Goal: Task Accomplishment & Management: Use online tool/utility

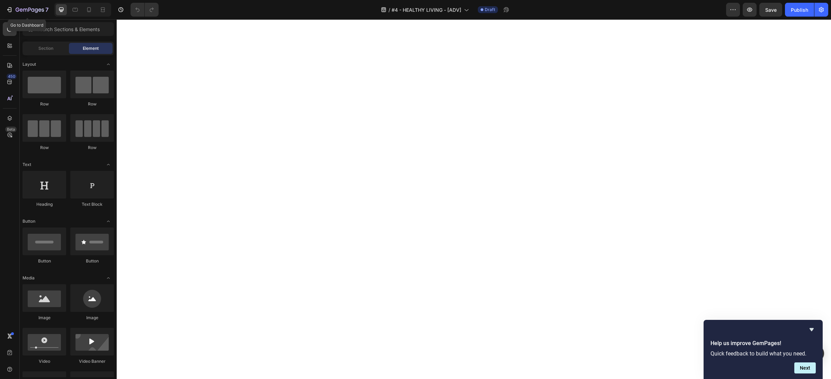
click at [8, 9] on icon "button" at bounding box center [8, 10] width 3 height 2
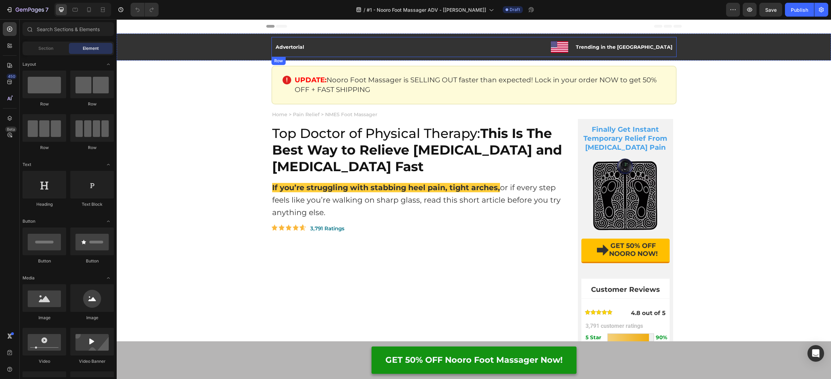
click at [440, 50] on div "Image Trending in the [GEOGRAPHIC_DATA] Text Block Row" at bounding box center [489, 46] width 365 height 13
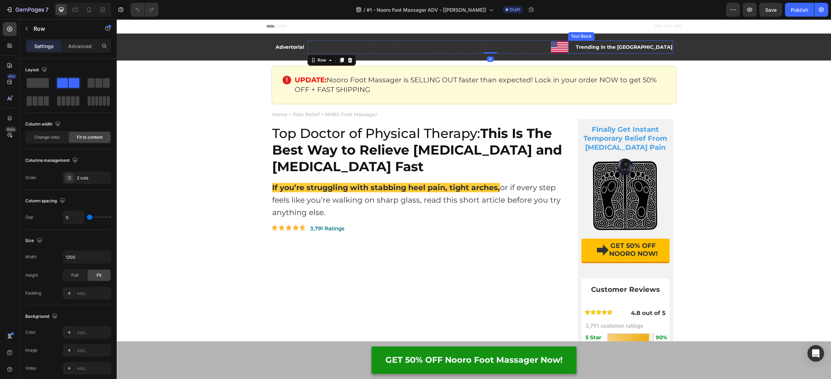
click at [636, 50] on div "Trending in the [GEOGRAPHIC_DATA]" at bounding box center [624, 47] width 98 height 6
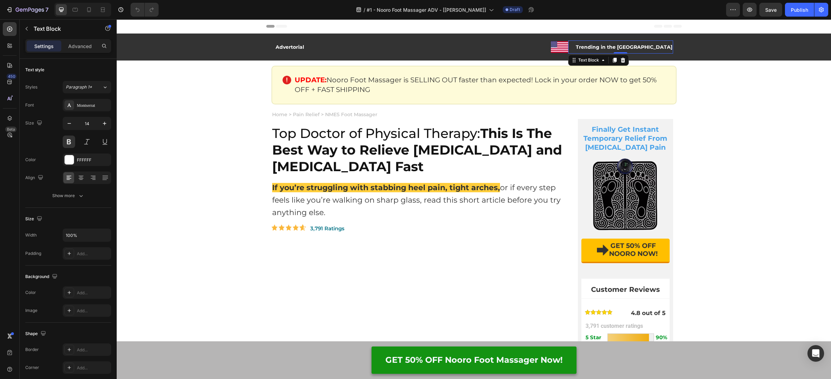
click at [636, 50] on div "Trending in the [GEOGRAPHIC_DATA]" at bounding box center [624, 47] width 98 height 6
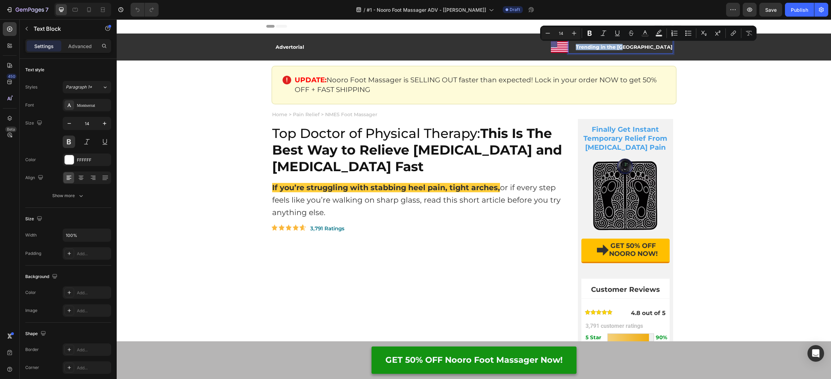
click at [664, 48] on p "Trending in the [GEOGRAPHIC_DATA]" at bounding box center [624, 47] width 97 height 5
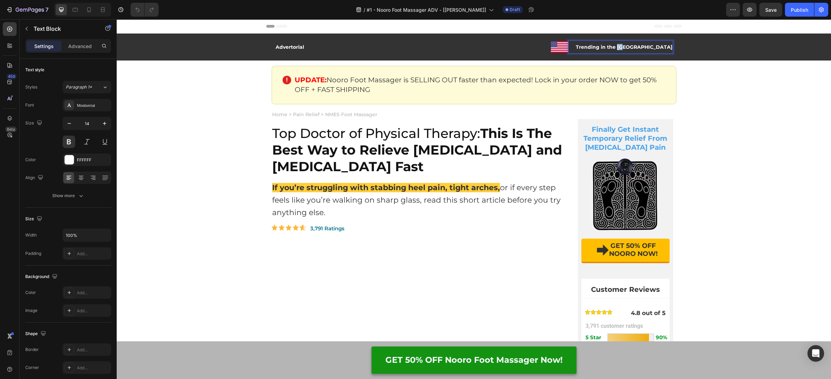
click at [664, 48] on p "Trending in the [GEOGRAPHIC_DATA]" at bounding box center [624, 47] width 97 height 5
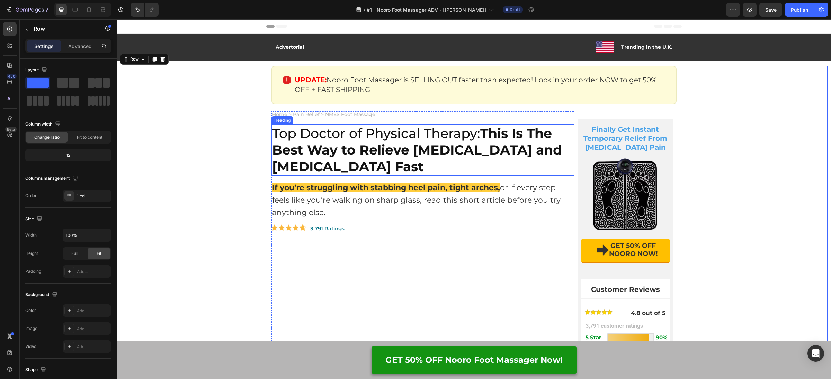
click at [354, 150] on strong "This Is The Best Way to Relieve [MEDICAL_DATA] and [MEDICAL_DATA] Fast" at bounding box center [417, 149] width 290 height 49
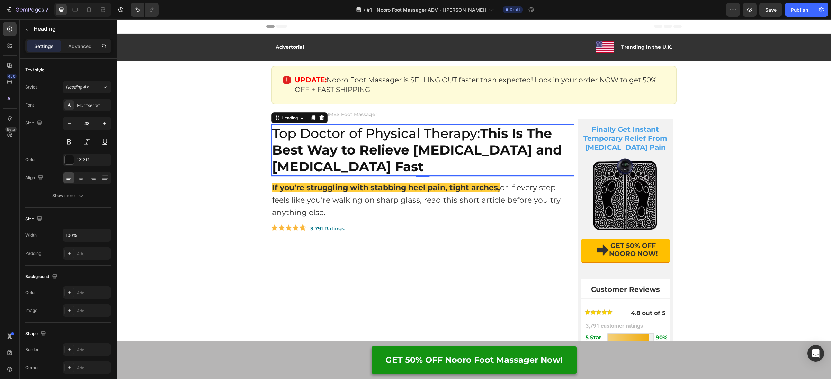
click at [351, 127] on h2 "Top Doctor of Physical Therapy: This Is The Best Way to Relieve [MEDICAL_DATA] …" at bounding box center [422, 150] width 303 height 51
click at [351, 127] on p "Top Doctor of Physical Therapy: This Is The Best Way to Relieve [MEDICAL_DATA] …" at bounding box center [422, 150] width 301 height 50
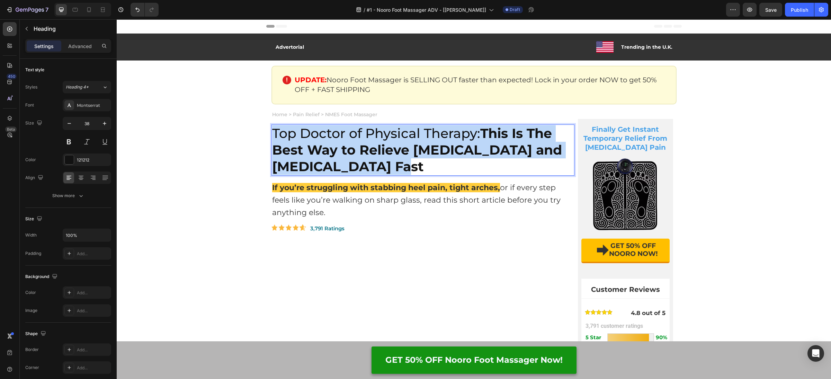
click at [351, 127] on p "Top Doctor of Physical Therapy: This Is The Best Way to Relieve [MEDICAL_DATA] …" at bounding box center [422, 150] width 301 height 50
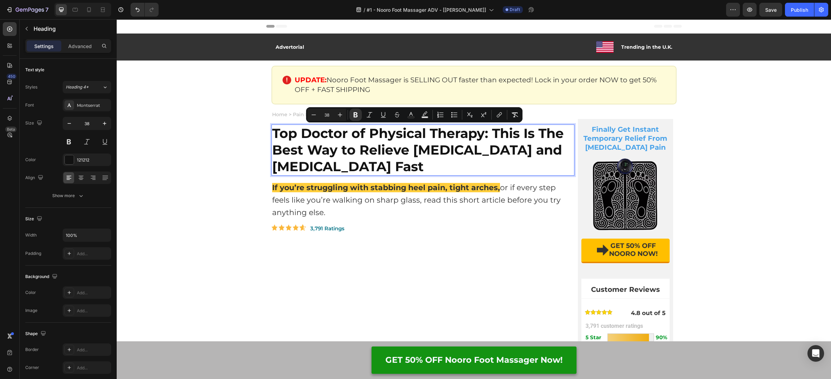
click at [357, 151] on strong "Top Doctor of Physical Therapy: This Is The Best Way to Relieve [MEDICAL_DATA] …" at bounding box center [417, 149] width 291 height 49
click at [315, 151] on strong "Top Doctor of Physical Therapy: This Is The Best Way to Relieve [MEDICAL_DATA] …" at bounding box center [417, 149] width 291 height 49
click at [304, 151] on strong "Top Doctor of Physical Therapy: This Is The Best Way to Relieve [MEDICAL_DATA] …" at bounding box center [417, 149] width 291 height 49
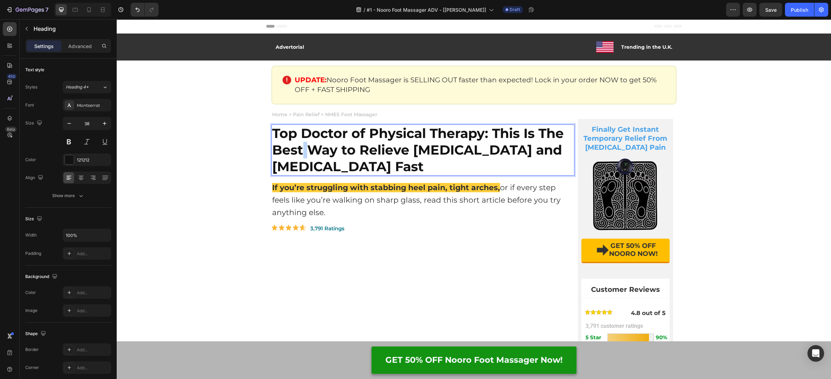
click at [304, 151] on strong "Top Doctor of Physical Therapy: This Is The Best Way to Relieve [MEDICAL_DATA] …" at bounding box center [417, 149] width 291 height 49
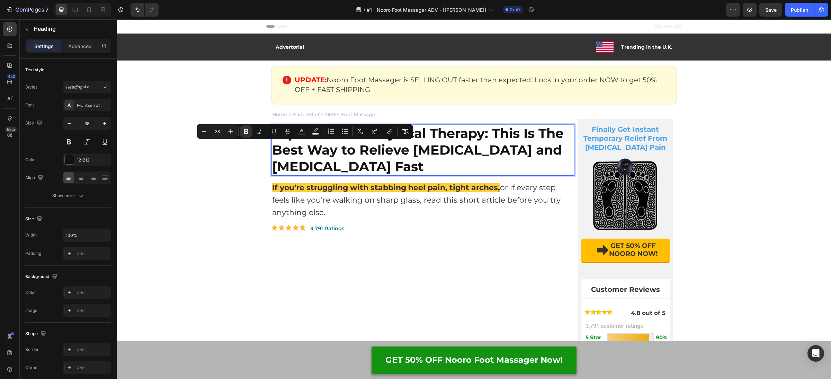
click at [342, 154] on strong "Top Doctor of Physical Therapy: This Is The Best Way to Relieve [MEDICAL_DATA] …" at bounding box center [417, 149] width 291 height 49
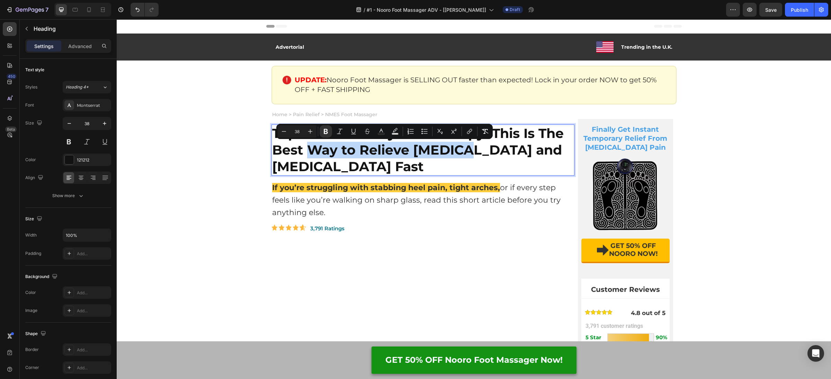
drag, startPoint x: 308, startPoint y: 151, endPoint x: 461, endPoint y: 152, distance: 153.3
click at [461, 152] on strong "Top Doctor of Physical Therapy: This Is The Best Way to Relieve [MEDICAL_DATA] …" at bounding box center [417, 149] width 291 height 49
click at [379, 131] on icon "Editor contextual toolbar" at bounding box center [381, 131] width 7 height 7
type input "121212"
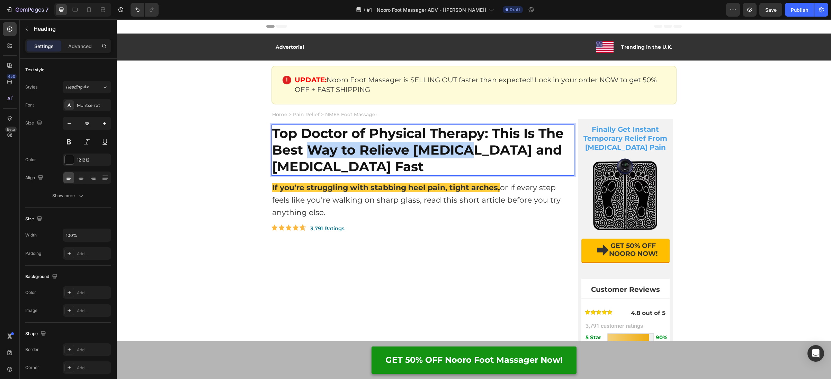
drag, startPoint x: 320, startPoint y: 145, endPoint x: 311, endPoint y: 152, distance: 10.9
click at [320, 146] on strong "Top Doctor of Physical Therapy: This Is The Best Way to Relieve [MEDICAL_DATA] …" at bounding box center [417, 149] width 291 height 49
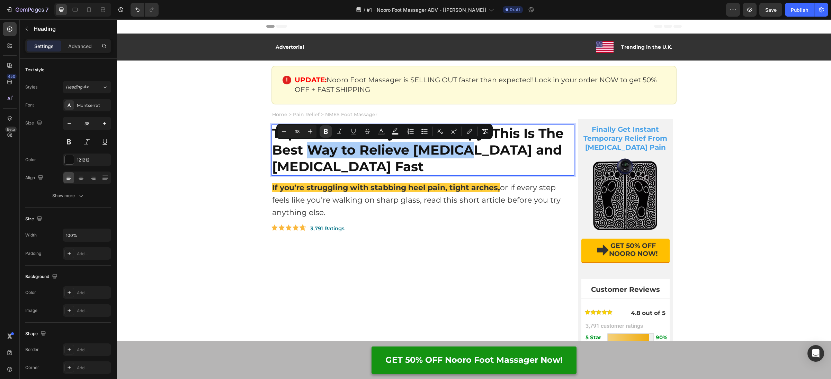
drag, startPoint x: 382, startPoint y: 133, endPoint x: 387, endPoint y: 137, distance: 5.9
click at [382, 133] on rect "Editor contextual toolbar" at bounding box center [381, 134] width 7 height 2
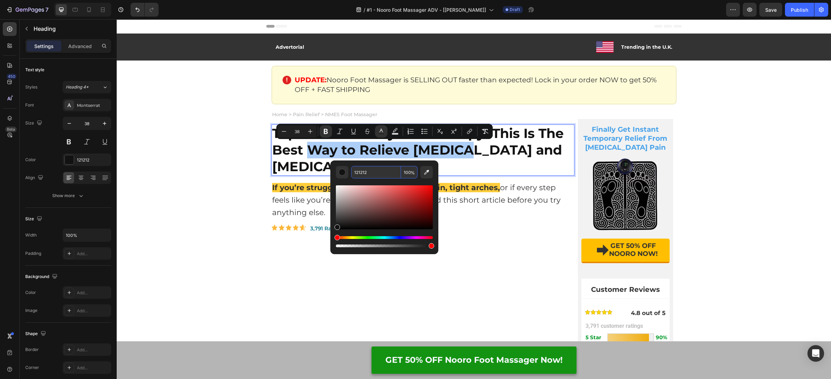
click at [378, 174] on input "121212" at bounding box center [376, 172] width 50 height 12
paste input "D32E2E"
type input "121212"
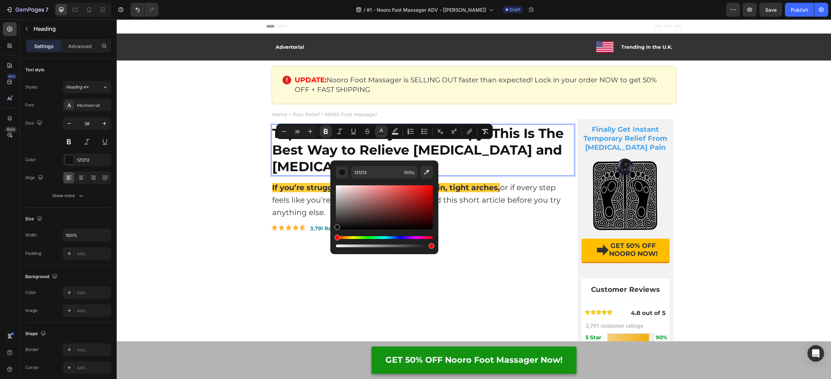
click at [329, 156] on p "Top Doctor of Physical Therapy: This Is The Best Way to Relieve [MEDICAL_DATA] …" at bounding box center [422, 150] width 301 height 50
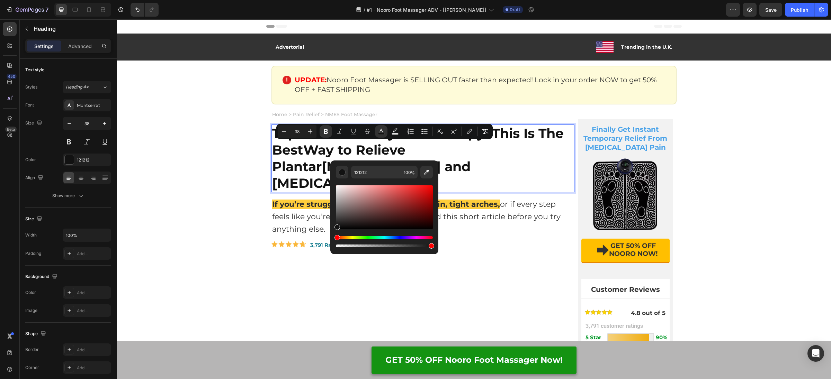
click at [308, 167] on strong "[MEDICAL_DATA] and [MEDICAL_DATA] Fast" at bounding box center [371, 175] width 198 height 33
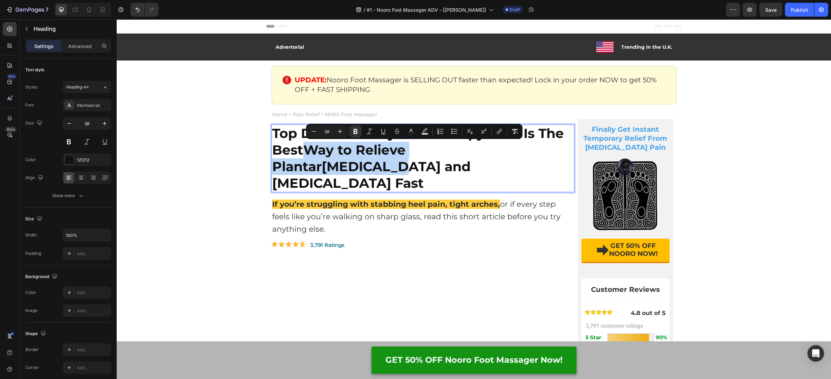
drag, startPoint x: 313, startPoint y: 151, endPoint x: 522, endPoint y: 151, distance: 209.4
click at [522, 151] on p "Top Doctor of Physical Therapy: This Is The Best Way to Relieve [MEDICAL_DATA] …" at bounding box center [422, 158] width 301 height 66
drag, startPoint x: 414, startPoint y: 132, endPoint x: 431, endPoint y: 165, distance: 37.1
click at [414, 132] on button "color" at bounding box center [411, 131] width 12 height 12
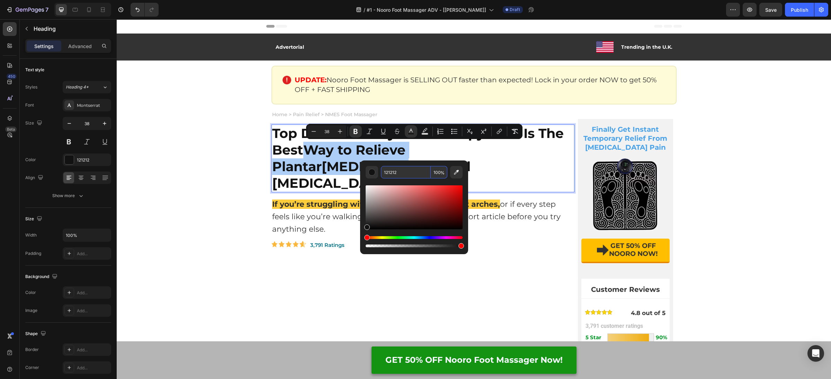
click at [427, 172] on input "121212" at bounding box center [406, 172] width 50 height 12
paste input "D32E2E"
type input "D32E2E"
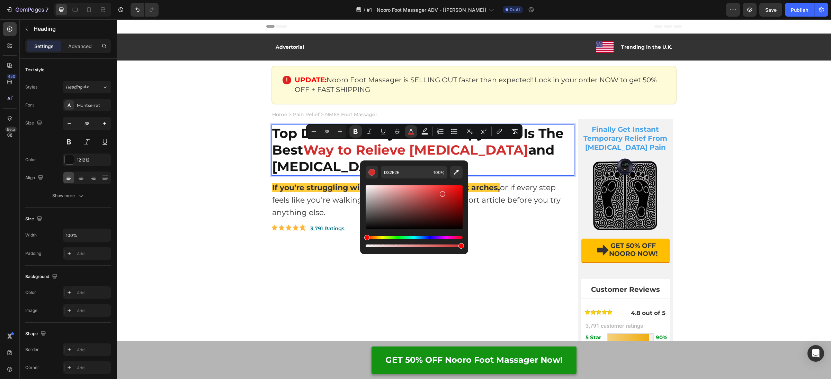
click at [309, 168] on strong "and [MEDICAL_DATA] Fast" at bounding box center [413, 158] width 282 height 33
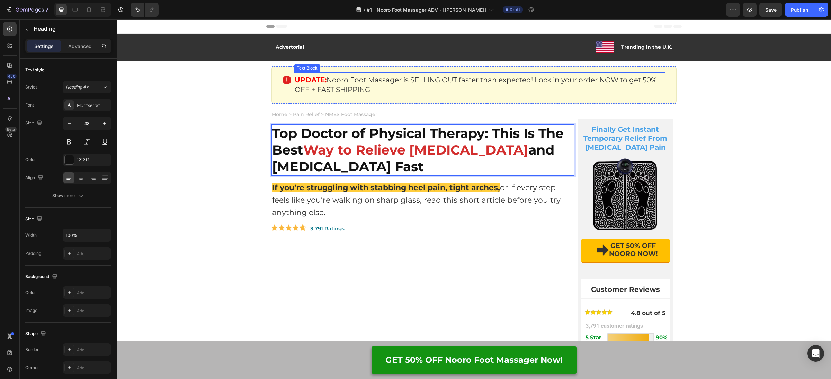
click at [420, 94] on div "UPDATE: Nooro Foot Massager is SELLING OUT faster than expected! Lock in your o…" at bounding box center [479, 85] width 371 height 26
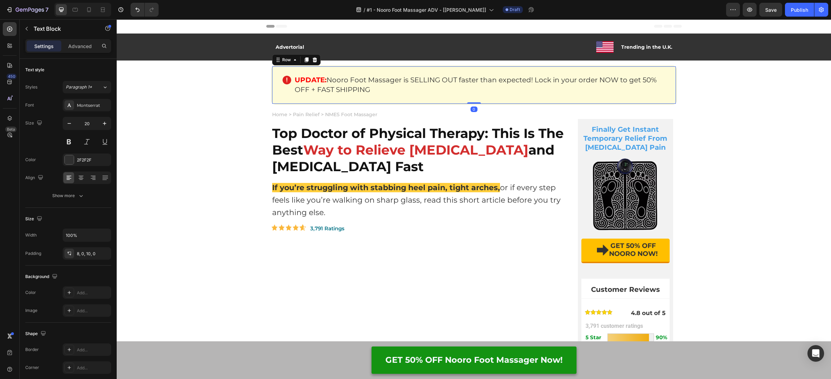
click at [282, 100] on div "Image UPDATE: Nooro Foot Massager is SELLING OUT faster than expected! Lock in …" at bounding box center [473, 85] width 405 height 39
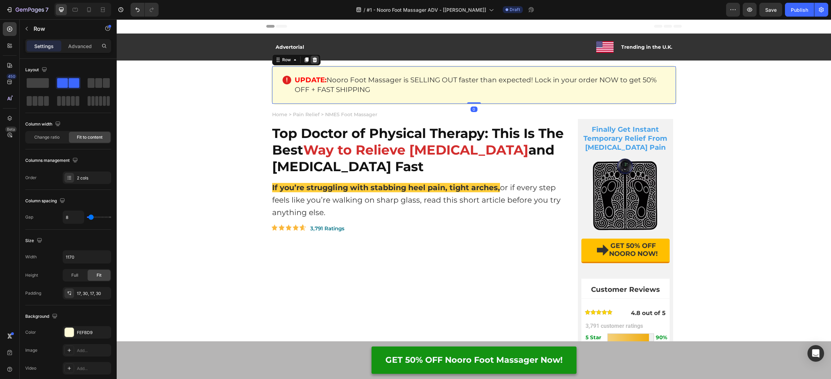
click at [315, 61] on icon at bounding box center [315, 60] width 6 height 6
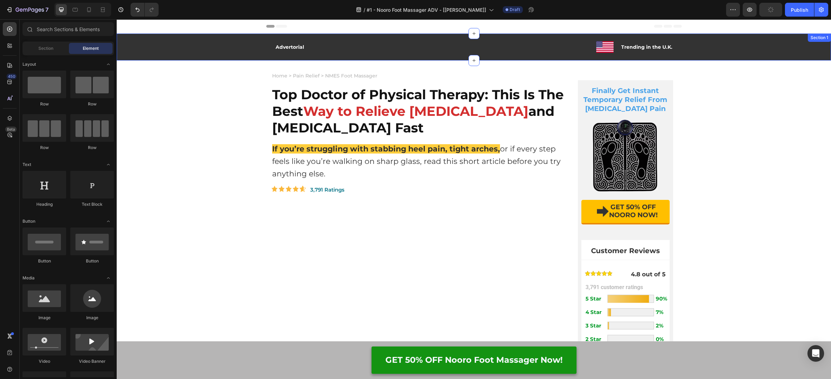
click at [334, 43] on div "Image Trending in the U.K. Text Block Row" at bounding box center [489, 46] width 365 height 13
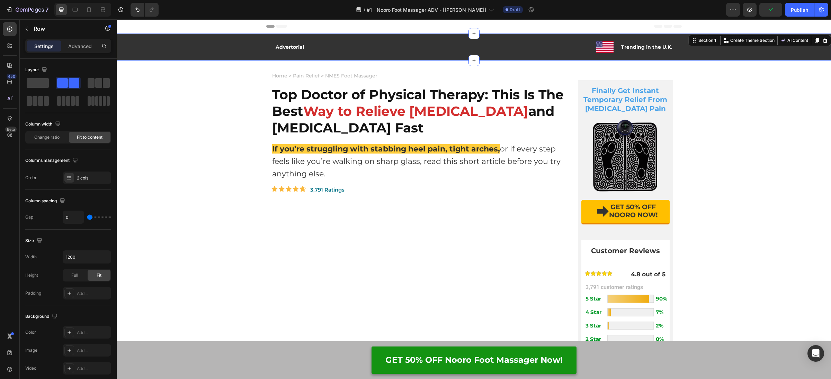
drag, startPoint x: 197, startPoint y: 49, endPoint x: 303, endPoint y: 39, distance: 107.1
click at [197, 49] on div "Advertorial Text Block Image Trending in the U.K. Text Block Row Row" at bounding box center [473, 47] width 707 height 20
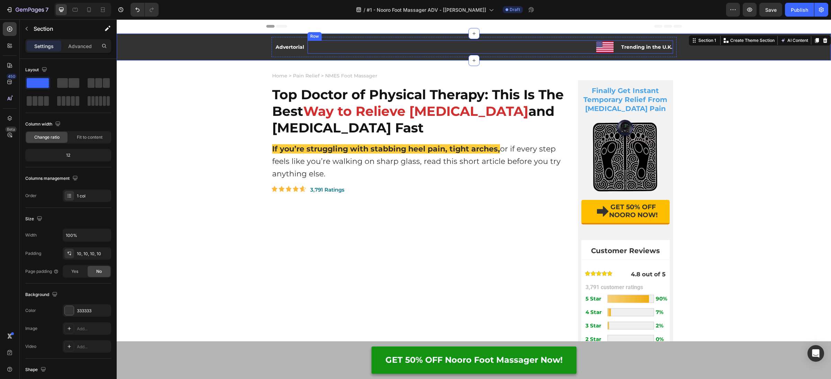
click at [391, 50] on div "Image Trending in the U.K. Text Block Row" at bounding box center [489, 46] width 365 height 13
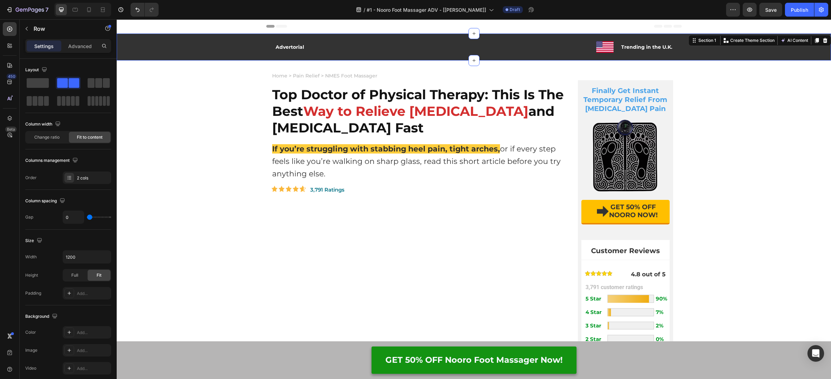
click at [225, 44] on div "Advertorial Text Block Image Trending in the U.K. Text Block Row Row" at bounding box center [473, 47] width 707 height 20
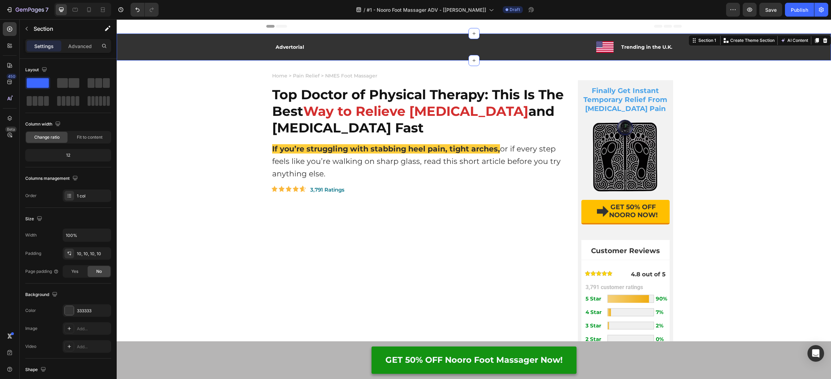
click at [172, 52] on div "Advertorial Text Block Image Trending in the U.K. Text Block Row Row" at bounding box center [473, 47] width 707 height 20
click at [93, 313] on div "333333" at bounding box center [87, 311] width 48 height 12
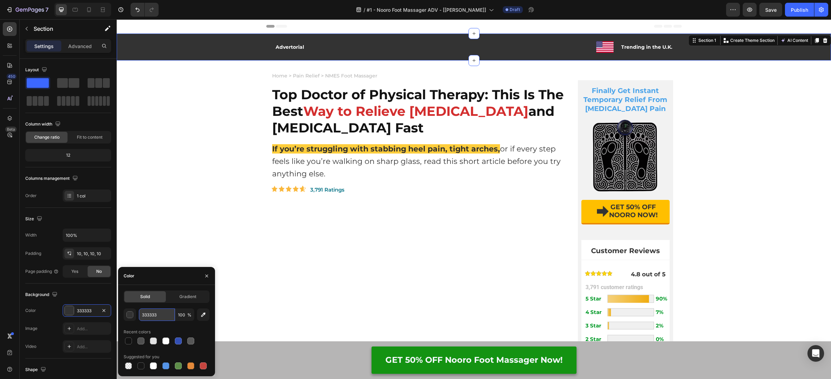
click at [163, 316] on input "333333" at bounding box center [157, 315] width 36 height 12
paste input "15236"
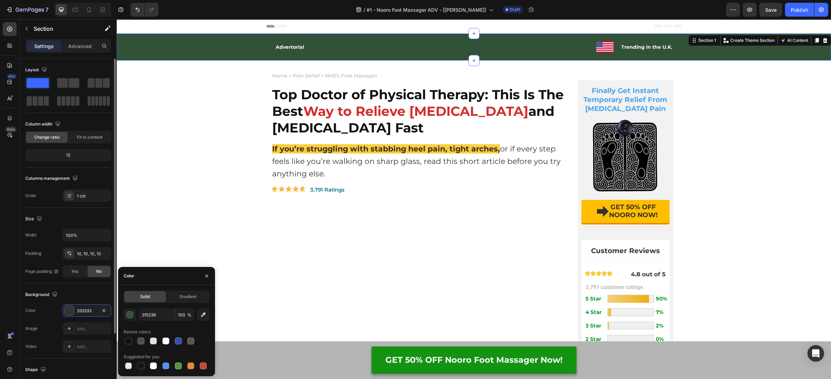
click at [83, 292] on div "Background" at bounding box center [68, 294] width 86 height 11
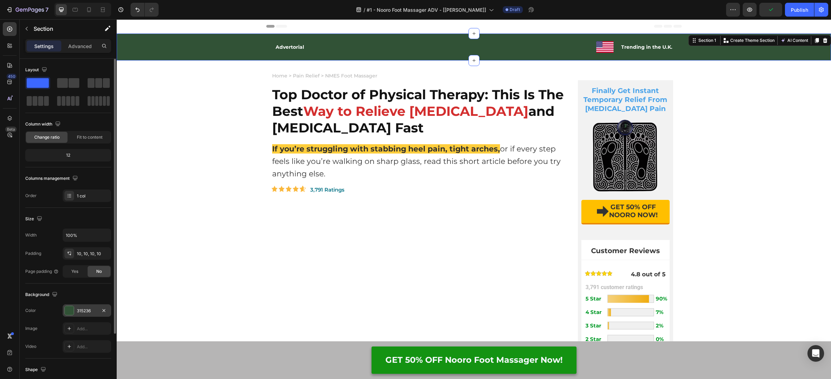
click at [85, 315] on div "315236" at bounding box center [87, 311] width 48 height 12
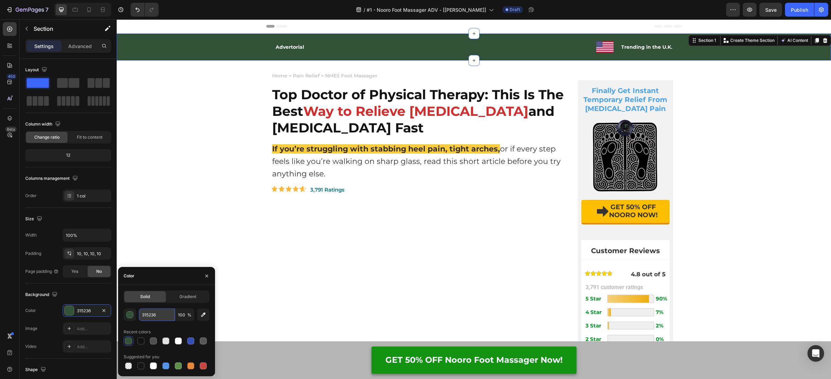
click at [159, 320] on input "315236" at bounding box center [157, 315] width 36 height 12
paste input "0D250E"
type input "0D250E"
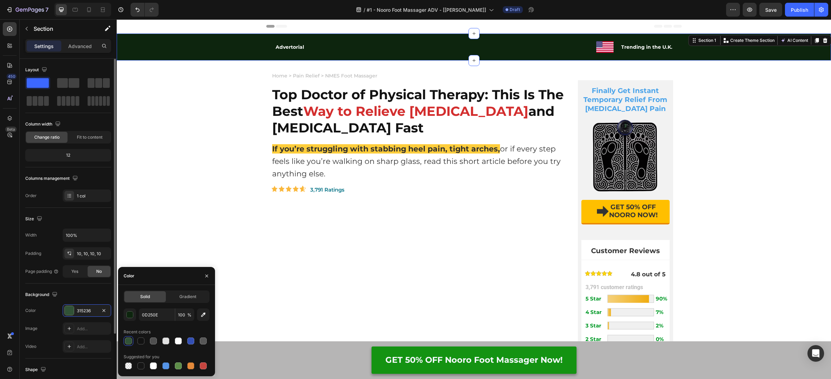
click at [81, 291] on div "Background" at bounding box center [68, 294] width 86 height 11
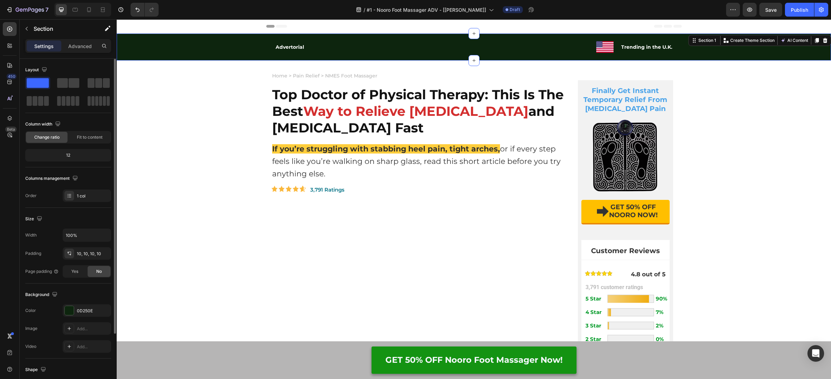
click at [81, 157] on div "12" at bounding box center [68, 156] width 83 height 10
drag, startPoint x: 71, startPoint y: 269, endPoint x: 81, endPoint y: 271, distance: 10.6
click at [71, 269] on span "Yes" at bounding box center [74, 272] width 7 height 6
click at [101, 272] on span "No" at bounding box center [99, 272] width 6 height 6
click at [66, 44] on div "Advanced" at bounding box center [80, 45] width 35 height 11
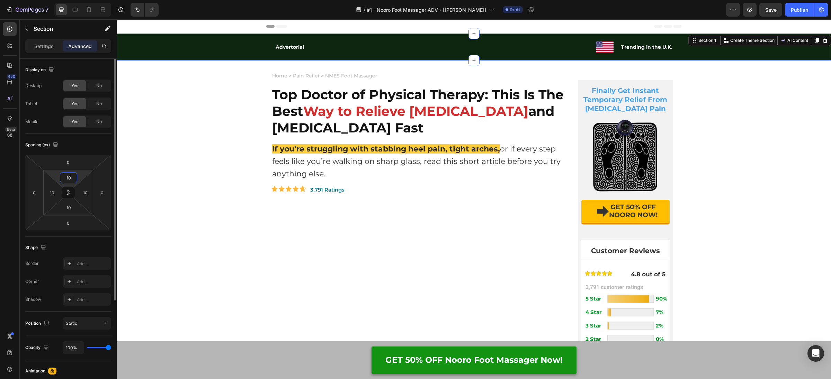
click at [67, 179] on input "10" at bounding box center [69, 178] width 14 height 10
click at [65, 178] on input "10" at bounding box center [69, 178] width 14 height 10
type input "5"
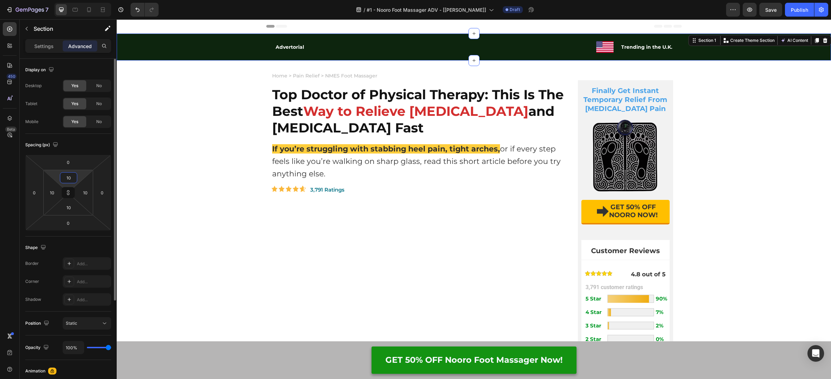
type input "5"
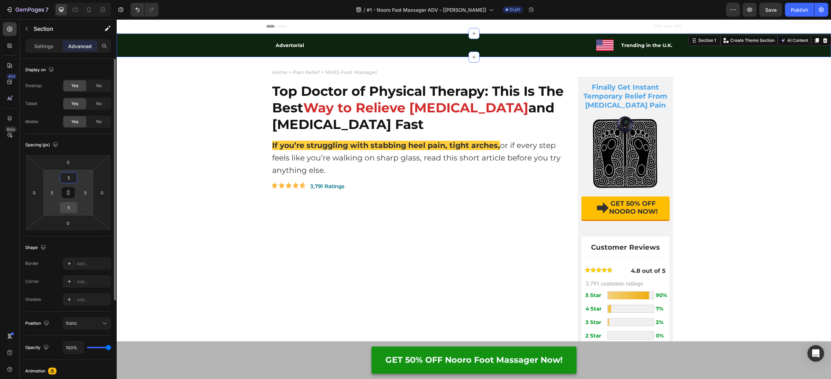
type input "5"
click at [69, 210] on input "5" at bounding box center [69, 207] width 14 height 10
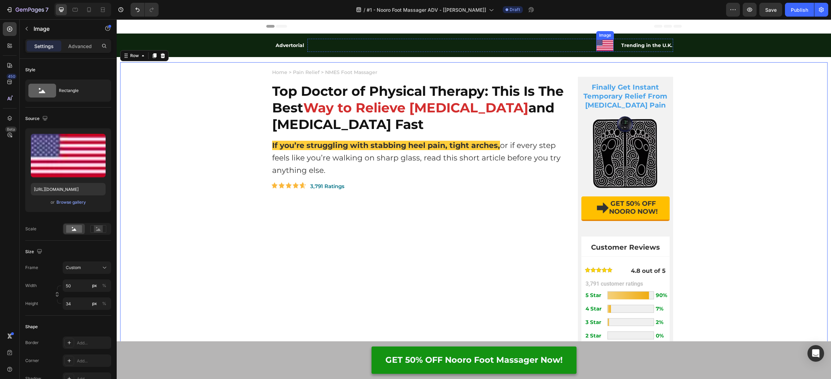
click at [611, 49] on img at bounding box center [604, 45] width 17 height 12
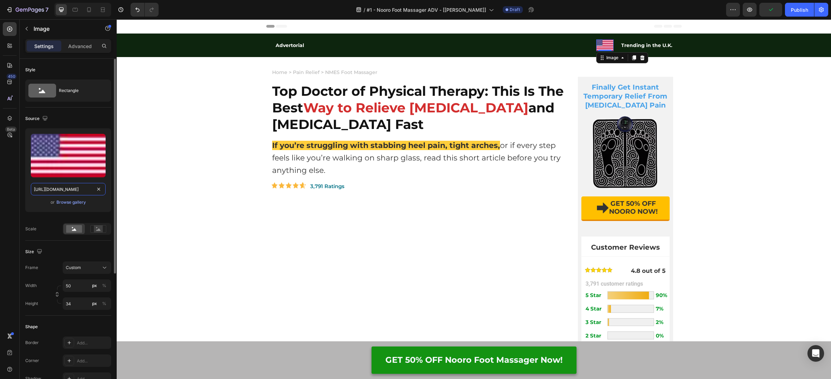
click at [87, 189] on input "[URL][DOMAIN_NAME]" at bounding box center [68, 189] width 75 height 12
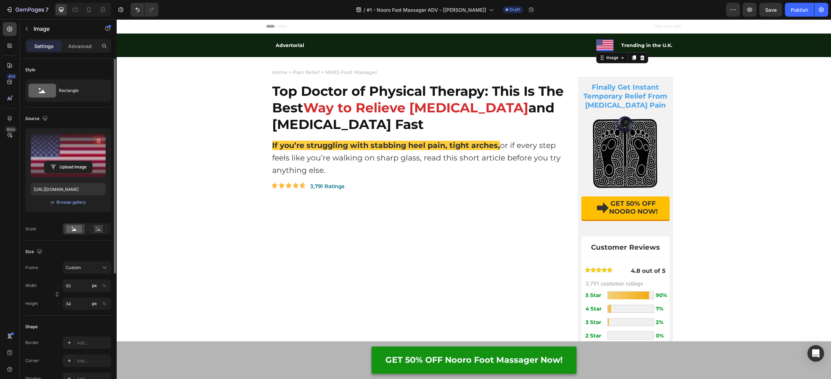
click at [101, 139] on icon "button" at bounding box center [98, 140] width 7 height 7
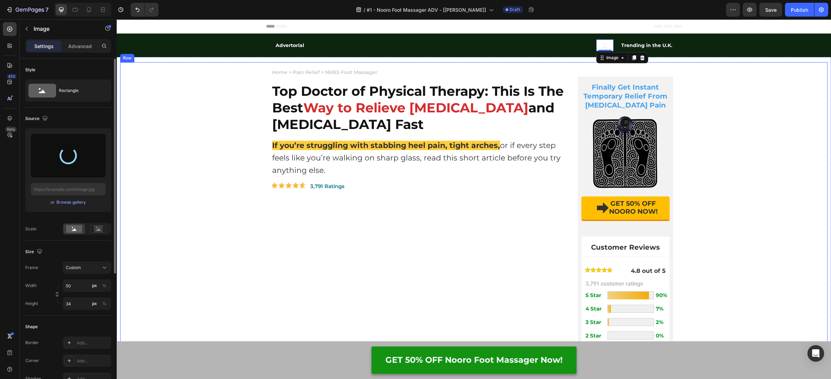
type input "[URL][DOMAIN_NAME]"
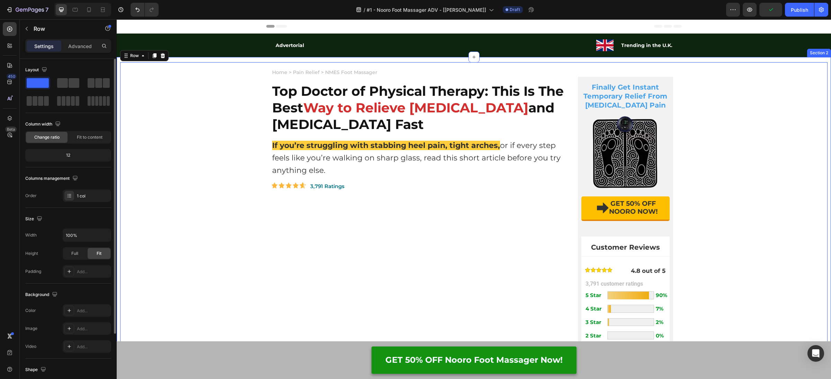
drag, startPoint x: 73, startPoint y: 45, endPoint x: 78, endPoint y: 48, distance: 5.7
click at [74, 44] on p "Advanced" at bounding box center [80, 46] width 24 height 7
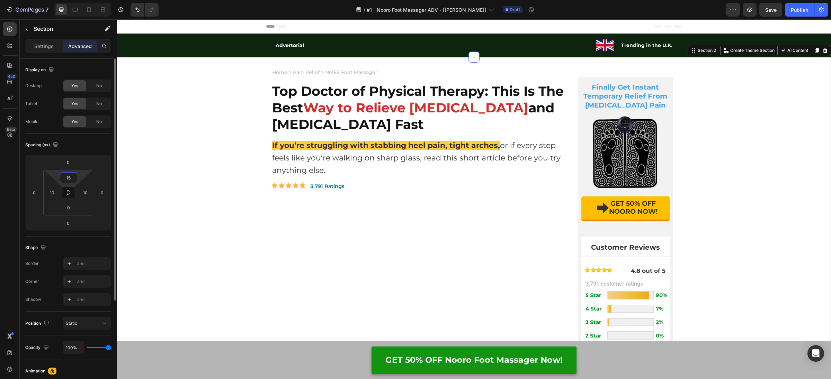
click at [71, 180] on input "15" at bounding box center [69, 178] width 14 height 10
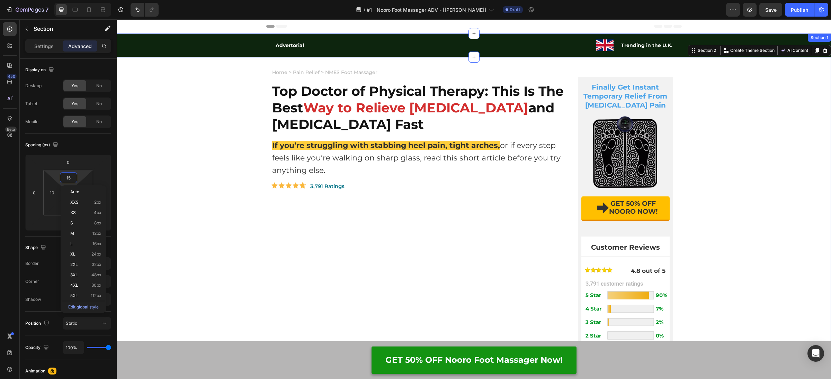
click at [233, 40] on div "Advertorial Text Block Image Trending in the U.K. Text Block Row Row" at bounding box center [473, 45] width 711 height 20
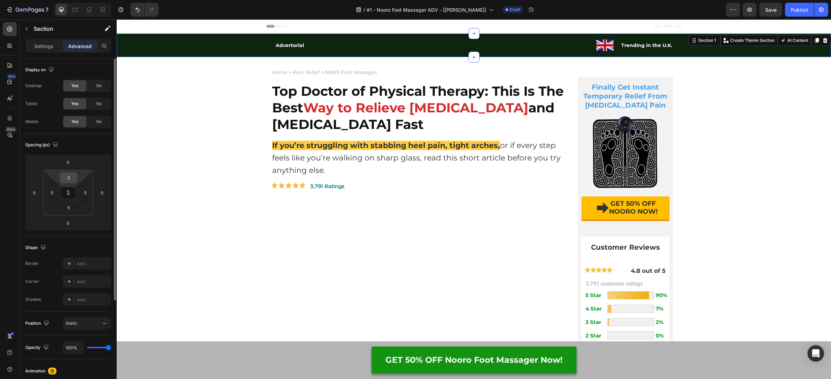
click at [71, 178] on input "5" at bounding box center [69, 178] width 14 height 10
type input "0"
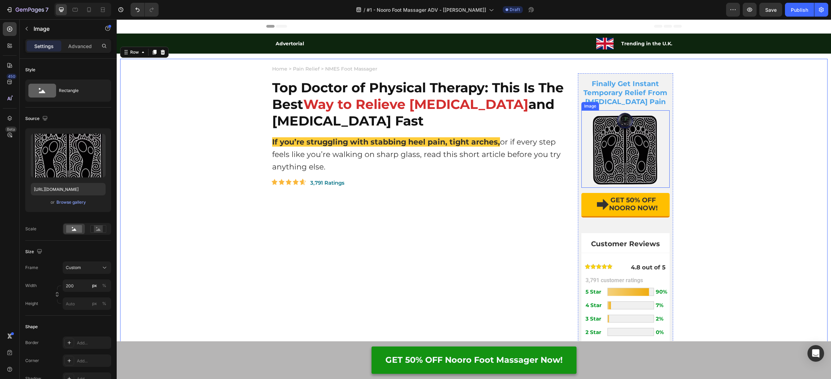
click at [614, 128] on img at bounding box center [624, 149] width 69 height 78
click at [644, 93] on p "Finally Get Instant Temporary Relief From [MEDICAL_DATA] Pain" at bounding box center [625, 92] width 87 height 27
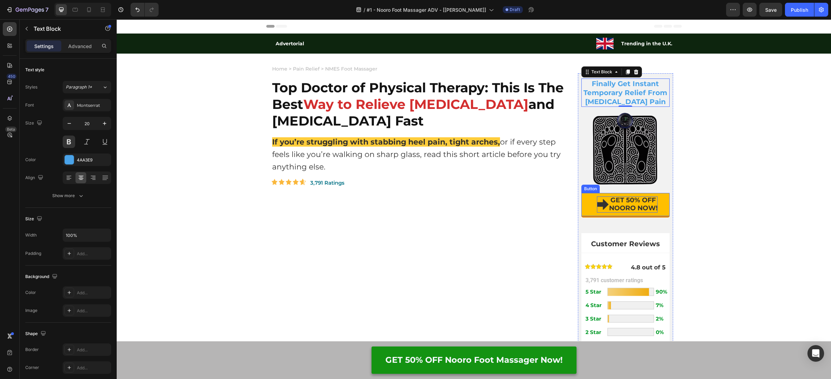
click at [633, 199] on p "GET 50% OFF NOORO NOW!" at bounding box center [627, 205] width 61 height 16
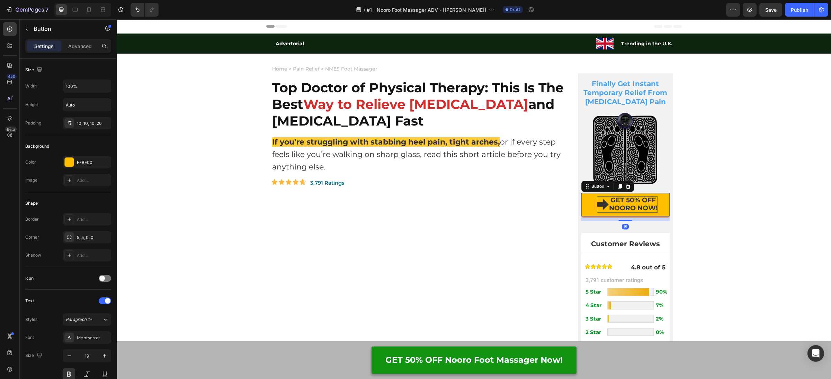
click at [631, 202] on p "GET 50% OFF NOORO NOW!" at bounding box center [627, 205] width 61 height 16
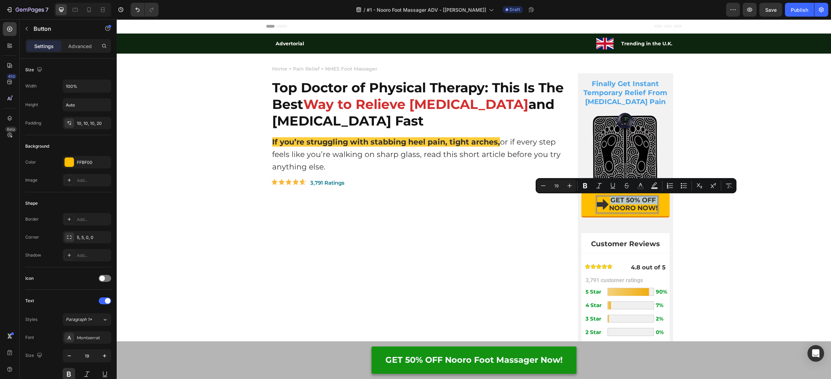
click at [631, 202] on p "GET 50% OFF NOORO NOW!" at bounding box center [627, 205] width 61 height 16
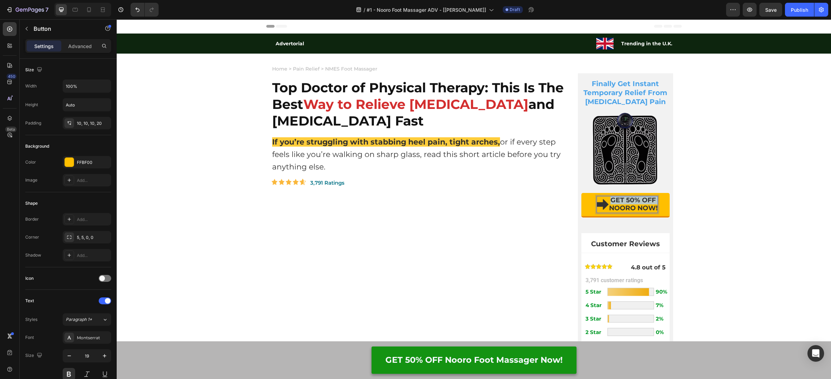
click at [631, 202] on p "GET 50% OFF NOORO NOW!" at bounding box center [627, 205] width 61 height 16
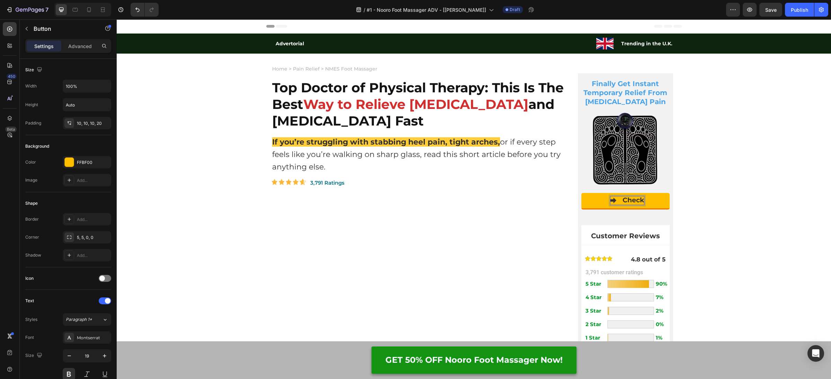
click at [581, 193] on button "Check" at bounding box center [625, 200] width 88 height 15
click at [632, 199] on p "Check A" at bounding box center [627, 201] width 40 height 8
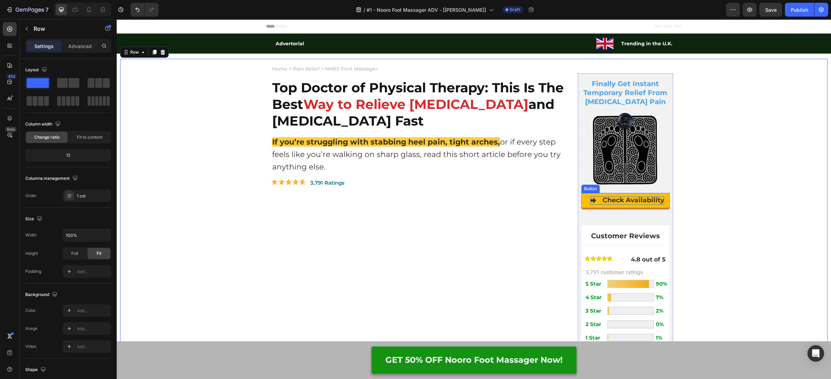
click at [594, 198] on p "Check Availability" at bounding box center [627, 201] width 74 height 8
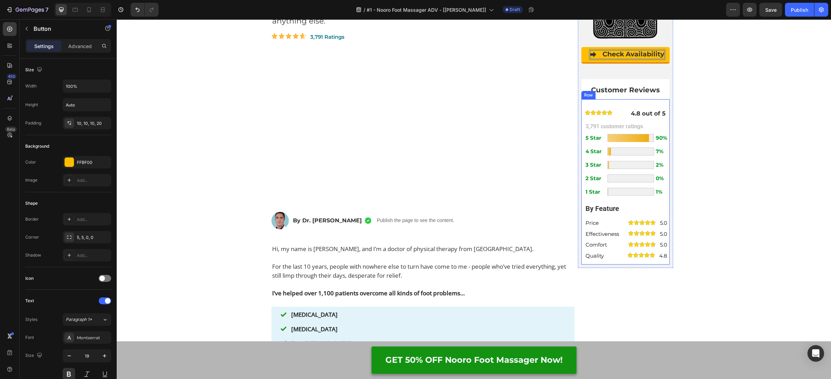
scroll to position [156, 0]
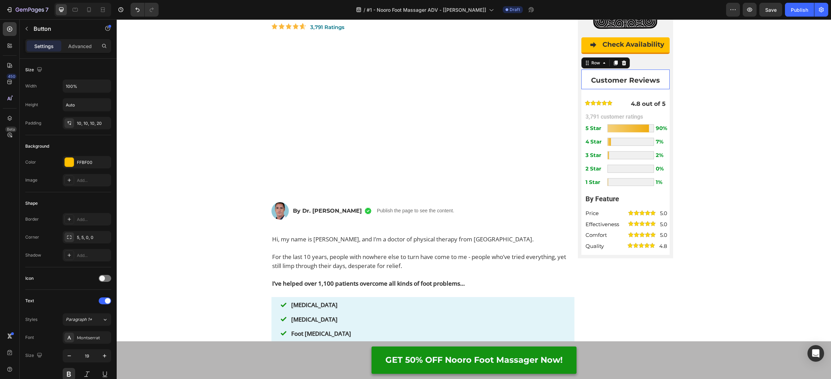
click at [636, 74] on div "Customer Reviews Text Block" at bounding box center [625, 79] width 88 height 11
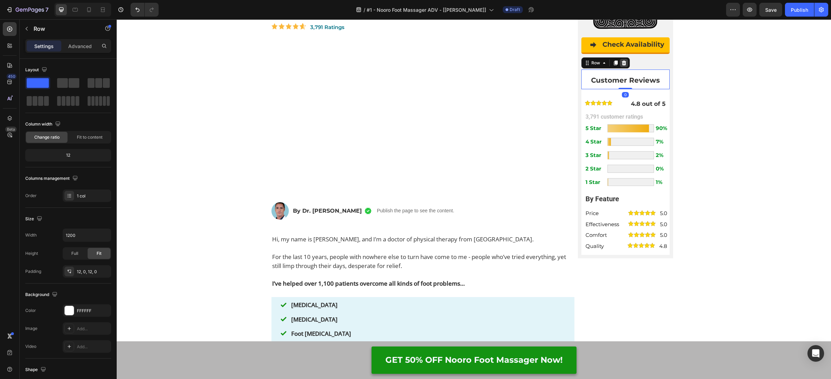
click at [625, 61] on icon at bounding box center [624, 63] width 6 height 6
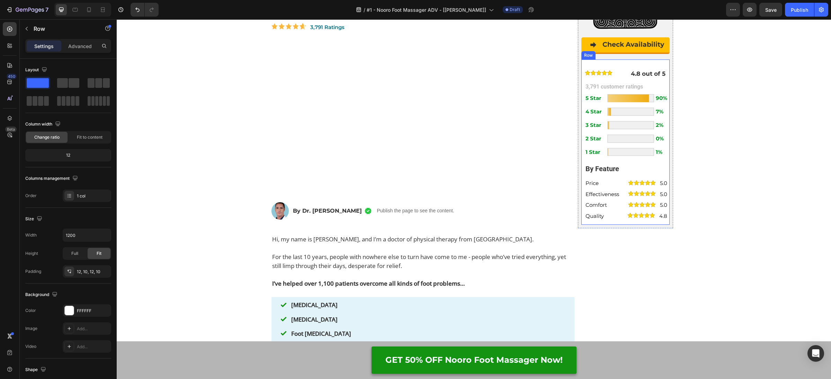
click at [624, 61] on div "Image 4.8 out of 5 Text Block Row 3,791 customer ratings Text Block 5 Star Text…" at bounding box center [625, 143] width 88 height 166
click at [623, 52] on icon at bounding box center [623, 53] width 4 height 5
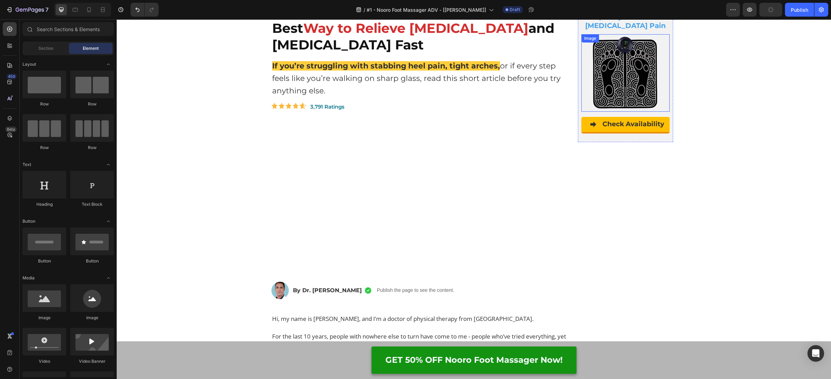
scroll to position [0, 0]
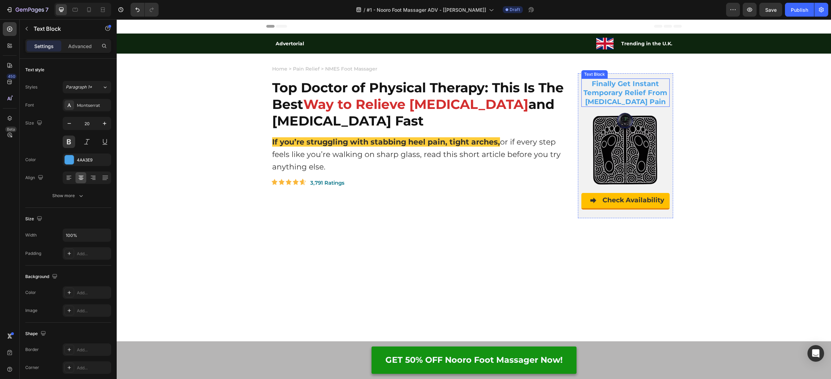
click at [613, 83] on p "Finally Get Instant Temporary Relief From [MEDICAL_DATA] Pain" at bounding box center [625, 92] width 87 height 27
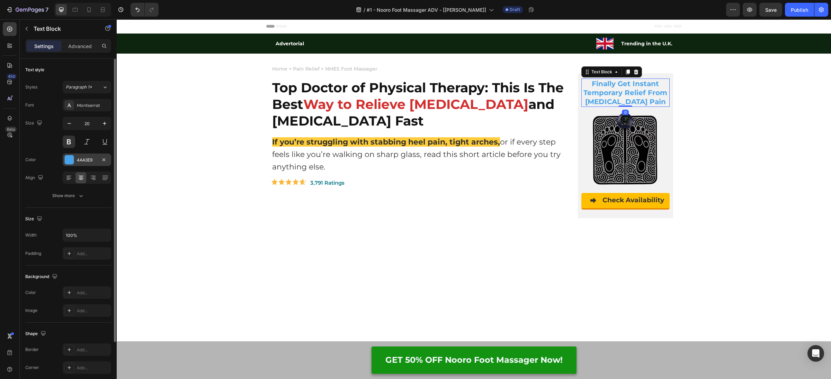
click at [84, 160] on div "4AA3E9" at bounding box center [87, 160] width 20 height 6
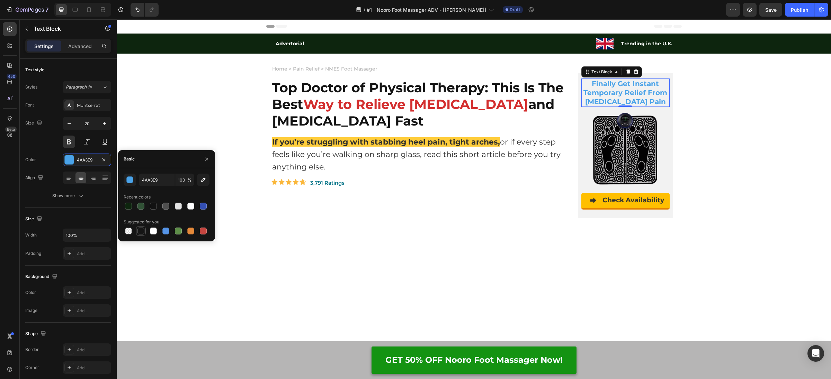
click at [141, 232] on div at bounding box center [140, 231] width 7 height 7
type input "151515"
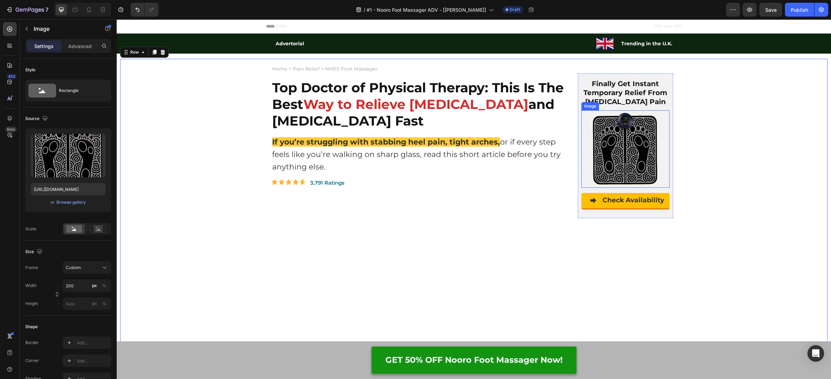
click at [581, 154] on div at bounding box center [625, 149] width 88 height 78
click at [579, 103] on div "Finally Get Instant Temporary Relief From [MEDICAL_DATA] Pain Text Block Image …" at bounding box center [625, 145] width 95 height 145
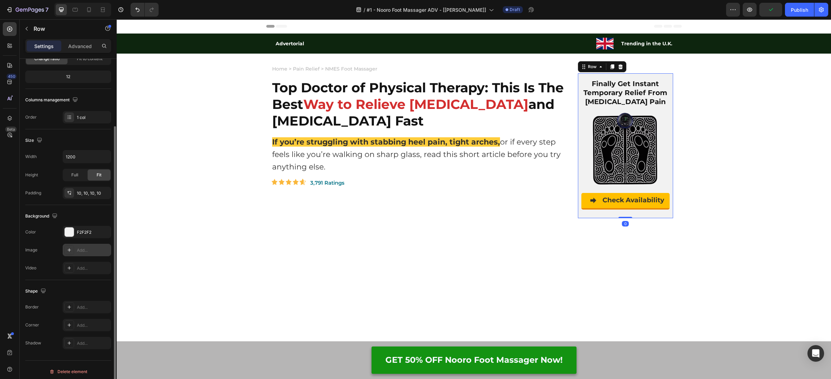
scroll to position [81, 0]
click at [82, 306] on div "Add..." at bounding box center [93, 305] width 33 height 6
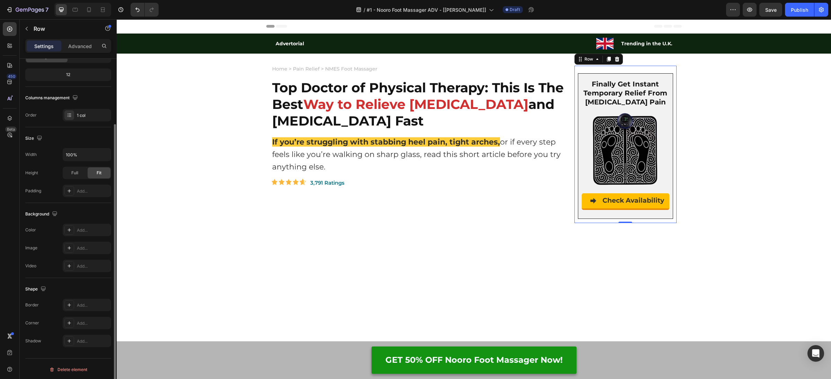
click at [577, 93] on div "Finally Get Instant Temporary Relief From [MEDICAL_DATA] Pain Text Block Image …" at bounding box center [625, 144] width 102 height 157
click at [578, 93] on div "Finally Get Instant Temporary Relief From [MEDICAL_DATA] Pain Text Block Image …" at bounding box center [625, 146] width 95 height 146
click at [88, 306] on div "Line" at bounding box center [87, 305] width 20 height 6
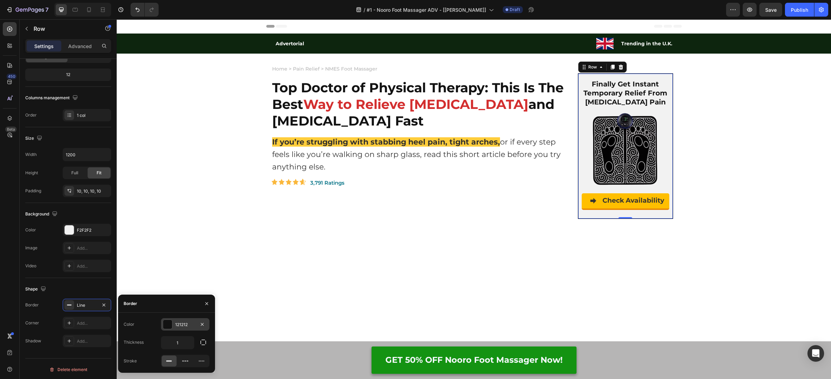
click at [195, 330] on div "121212" at bounding box center [185, 324] width 48 height 12
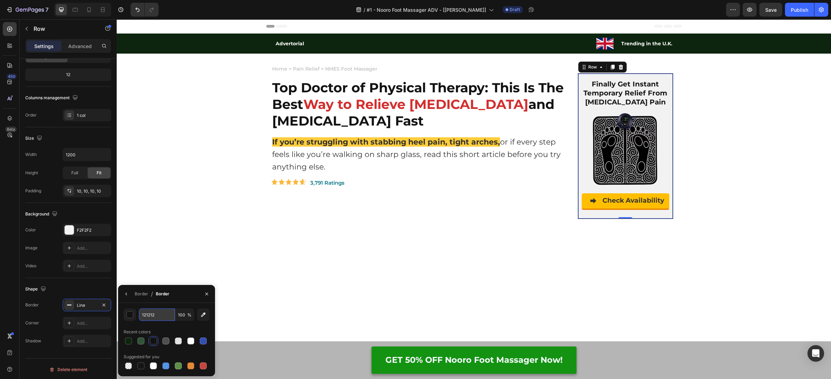
click at [157, 318] on input "121212" at bounding box center [157, 315] width 36 height 12
paste input "CECECE"
type input "CECECE"
click at [88, 279] on div "Shape Border Line Corner Add... Shadow Add..." at bounding box center [68, 315] width 86 height 75
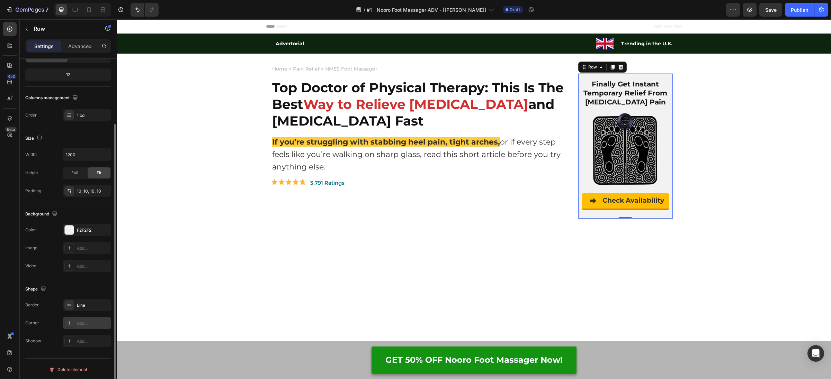
click at [83, 322] on div "Add..." at bounding box center [93, 323] width 33 height 6
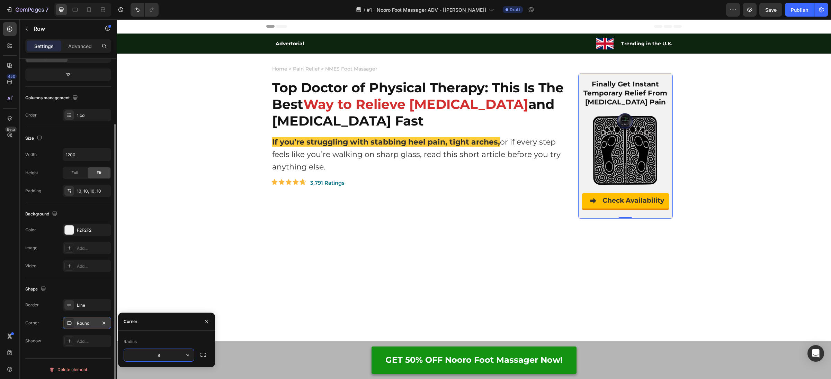
click at [168, 355] on input "8" at bounding box center [159, 355] width 70 height 12
type input "15"
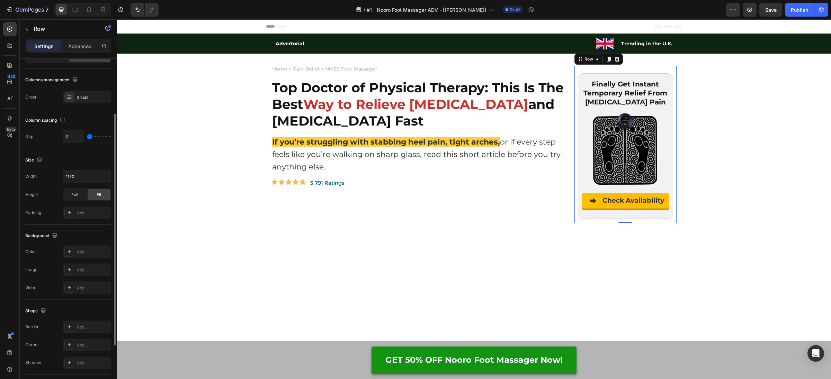
click at [574, 145] on div "Finally Get Instant Temporary Relief From [MEDICAL_DATA] Pain Text Block Image …" at bounding box center [625, 144] width 102 height 157
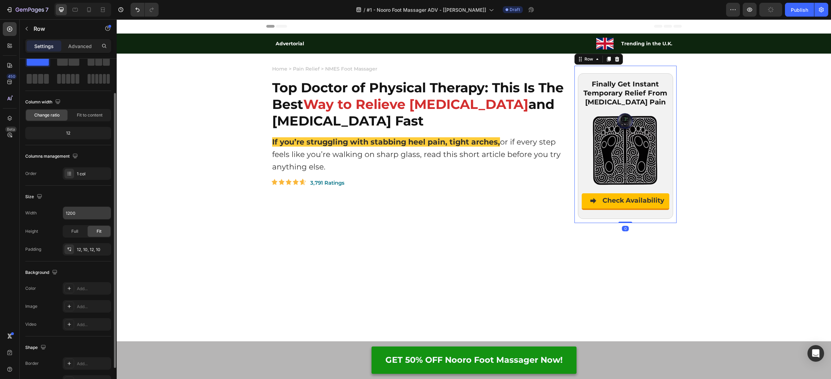
scroll to position [0, 0]
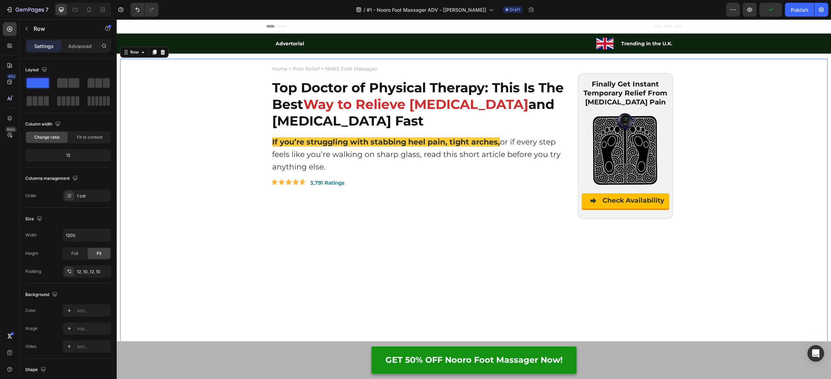
drag, startPoint x: 705, startPoint y: 188, endPoint x: 657, endPoint y: 173, distance: 51.1
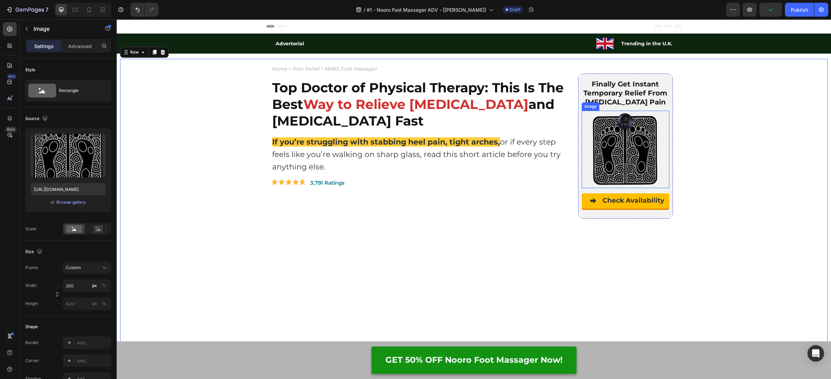
click at [631, 165] on img at bounding box center [624, 150] width 69 height 78
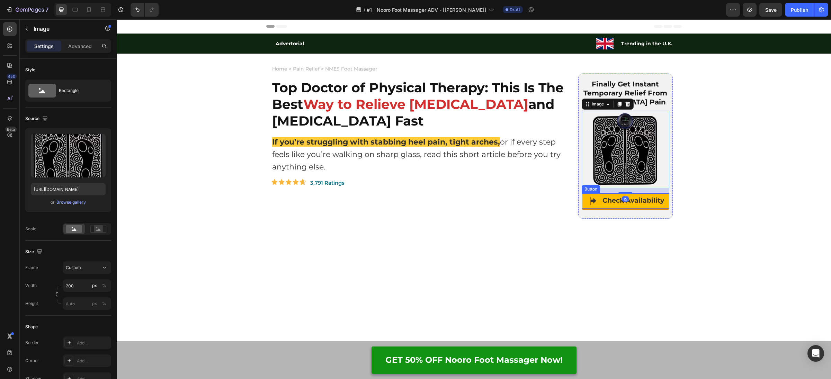
click at [593, 200] on p "Check Availability" at bounding box center [627, 201] width 74 height 8
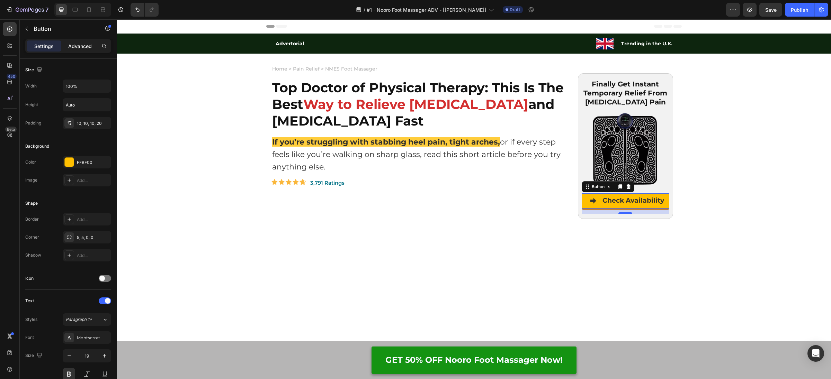
click at [67, 46] on div "Advanced" at bounding box center [80, 45] width 35 height 11
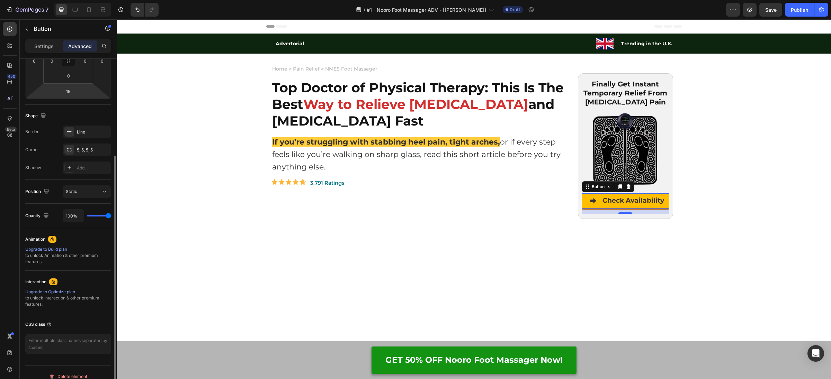
scroll to position [138, 0]
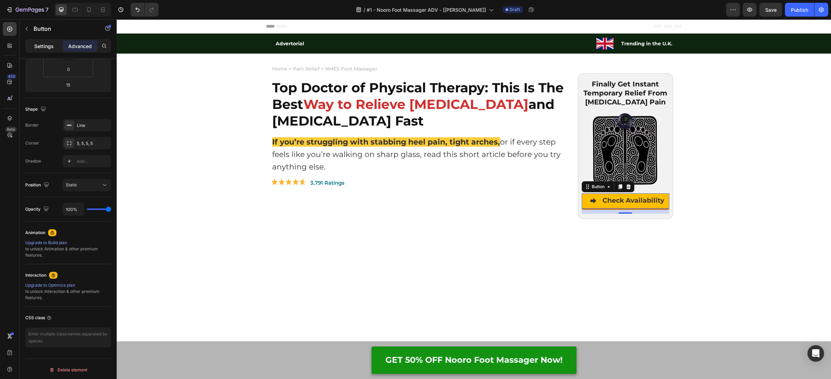
click at [30, 41] on div "Settings" at bounding box center [44, 45] width 35 height 11
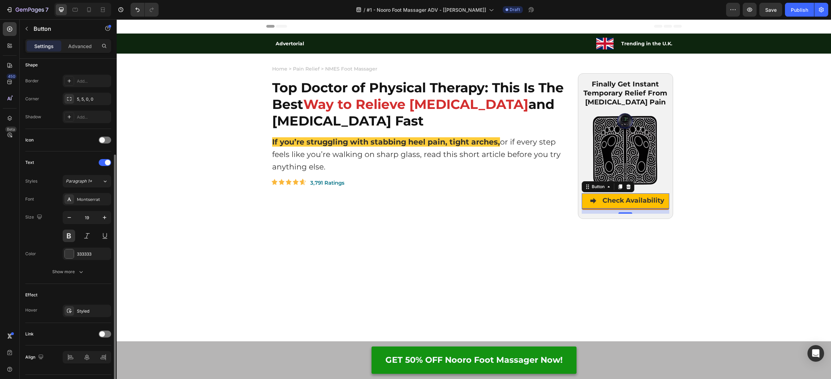
scroll to position [154, 0]
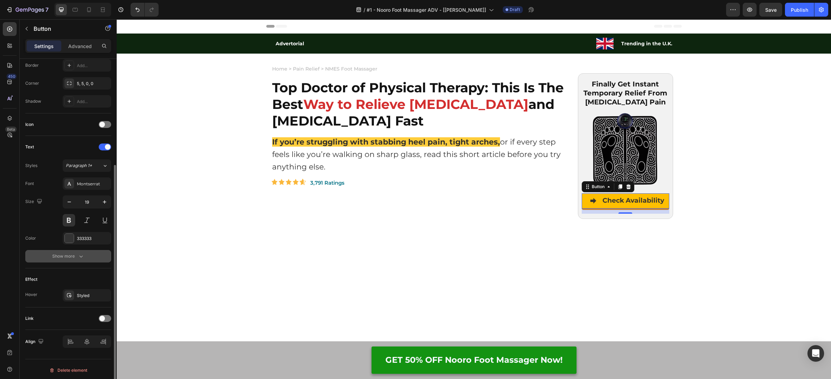
click at [65, 253] on div "Show more" at bounding box center [68, 256] width 32 height 7
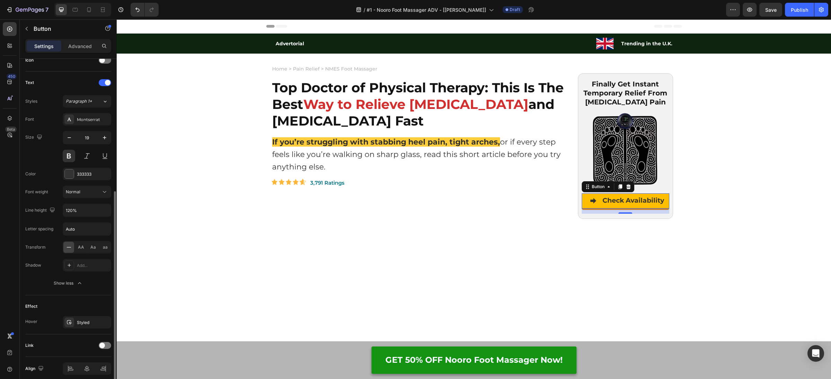
scroll to position [245, 0]
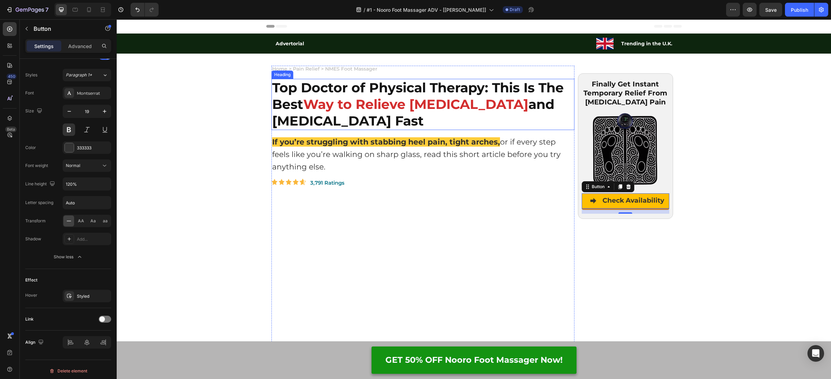
click at [358, 109] on strong "Way to Relieve [MEDICAL_DATA]" at bounding box center [415, 104] width 225 height 16
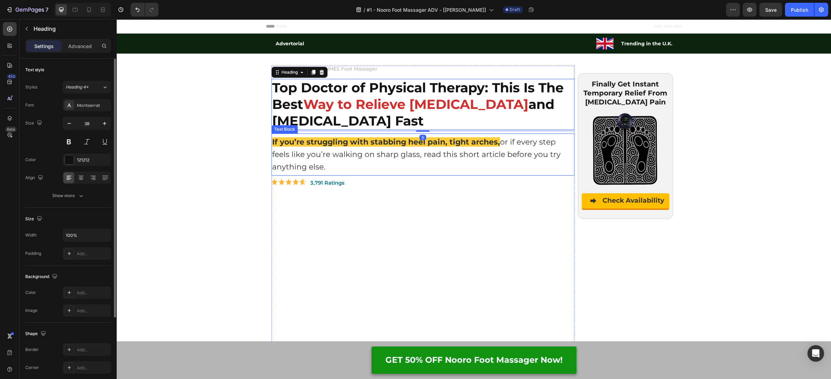
click at [354, 153] on p "If you’re struggling with stabbing heel pain, tight arches, or if every step fe…" at bounding box center [422, 154] width 301 height 37
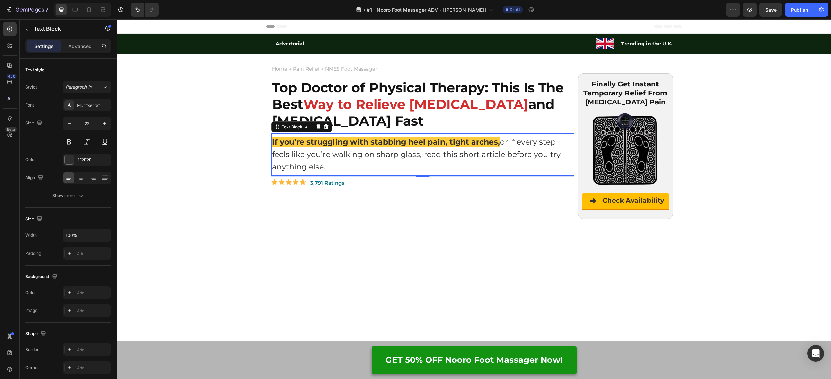
click at [357, 144] on strong "If you’re struggling with stabbing heel pain, tight arches," at bounding box center [386, 141] width 228 height 9
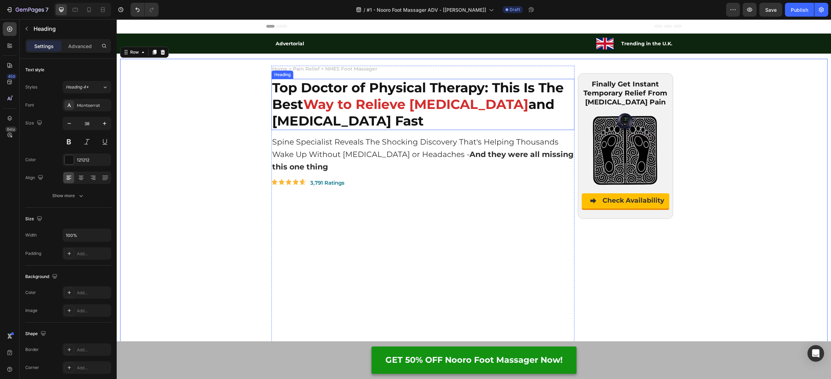
click at [350, 108] on strong "Way to Relieve [MEDICAL_DATA]" at bounding box center [415, 104] width 225 height 16
click at [374, 69] on p "Home > Pain Relief > NMES Foot Massager" at bounding box center [422, 68] width 301 height 5
click at [327, 58] on icon at bounding box center [326, 59] width 4 height 5
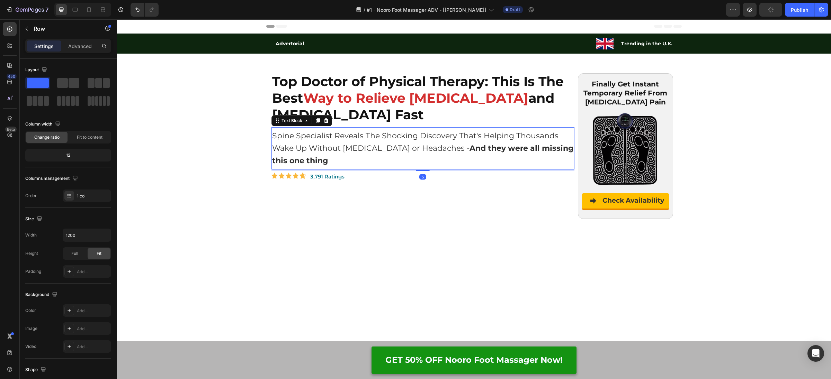
click at [358, 157] on p "Spine Specialist Reveals The Shocking Discovery That's Helping Thousands Wake U…" at bounding box center [422, 148] width 301 height 37
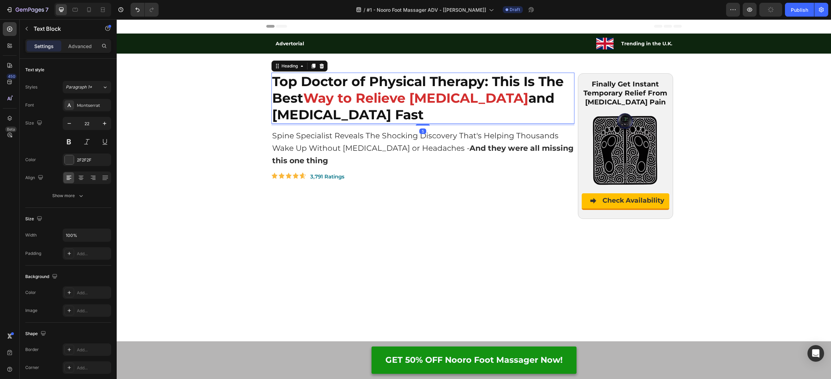
click at [387, 117] on p "⁠⁠⁠⁠⁠⁠⁠ Top Doctor of Physical Therapy: This Is The Best Way to Relieve [MEDICA…" at bounding box center [422, 98] width 301 height 50
click at [370, 140] on p "Spine Specialist Reveals The Shocking Discovery That's Helping Thousands Wake U…" at bounding box center [422, 148] width 301 height 37
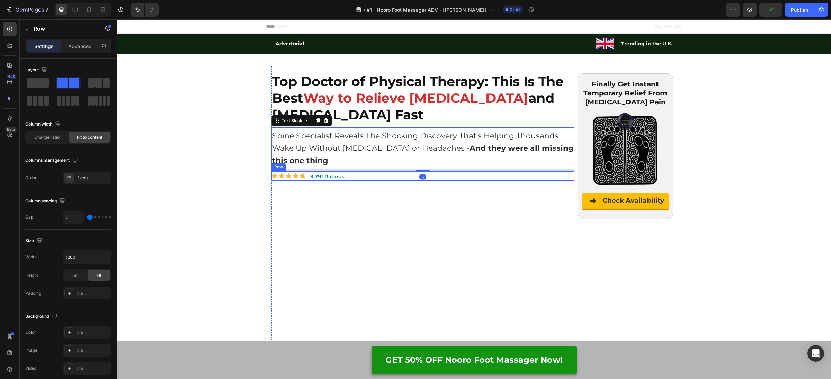
drag, startPoint x: 355, startPoint y: 178, endPoint x: 362, endPoint y: 129, distance: 50.0
click at [355, 178] on div "Image 3,791 Ratings Text Block Row" at bounding box center [422, 175] width 303 height 9
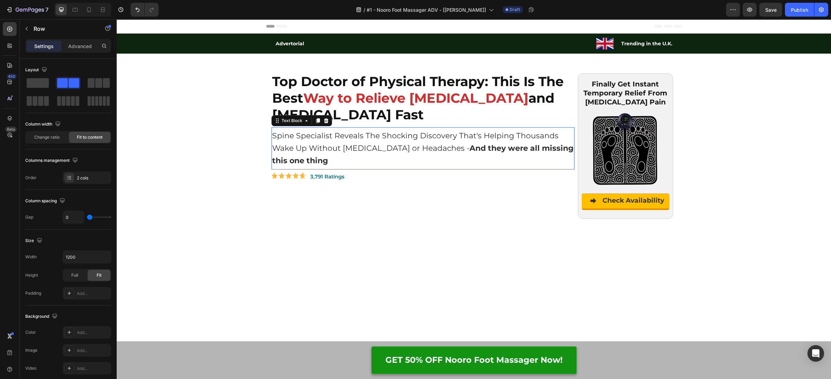
drag, startPoint x: 350, startPoint y: 134, endPoint x: 358, endPoint y: 121, distance: 15.7
click at [350, 135] on p "Spine Specialist Reveals The Shocking Discovery That's Helping Thousands Wake U…" at bounding box center [422, 148] width 301 height 37
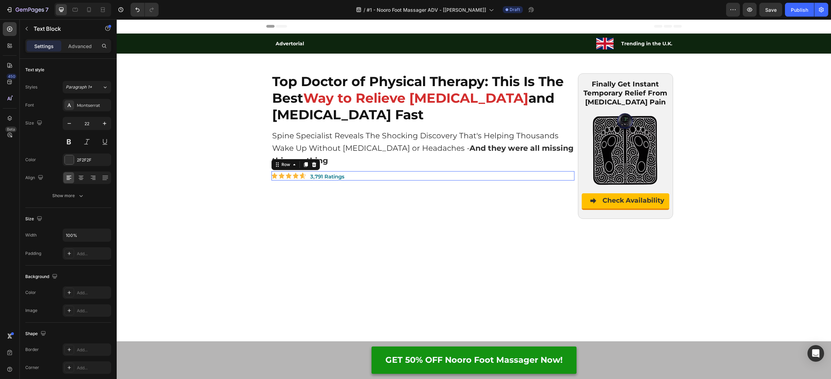
click at [349, 177] on div "Image 3,791 Ratings Text Block Row 0" at bounding box center [422, 175] width 303 height 9
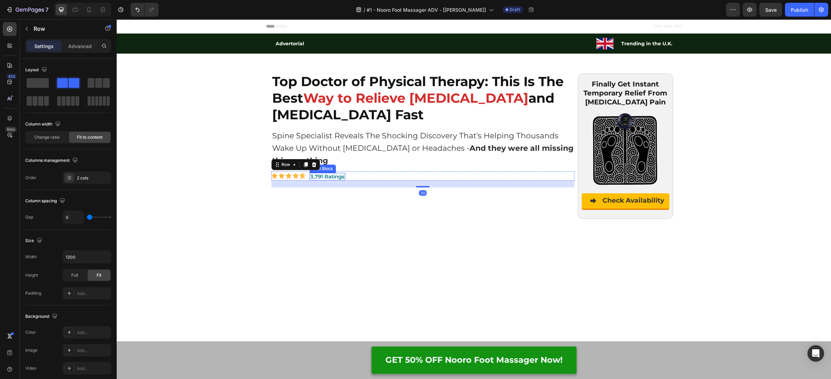
click at [342, 176] on p "3,791 Ratings" at bounding box center [327, 177] width 34 height 6
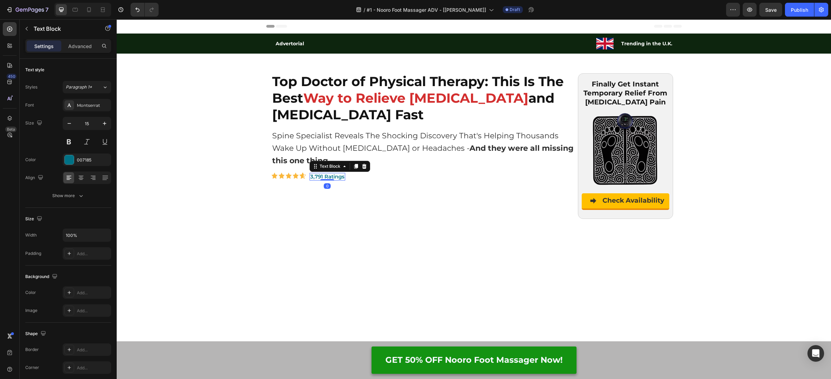
click at [342, 176] on p "3,791 Ratings" at bounding box center [327, 177] width 34 height 6
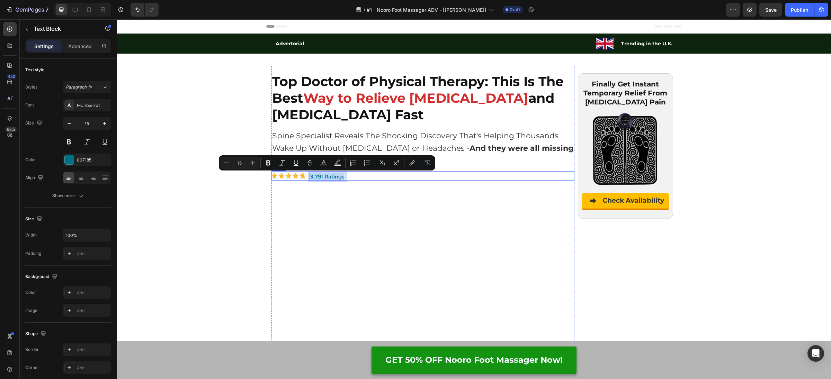
click at [357, 177] on div "Image 3,791 Ratings Text Block 0 Row" at bounding box center [422, 175] width 303 height 9
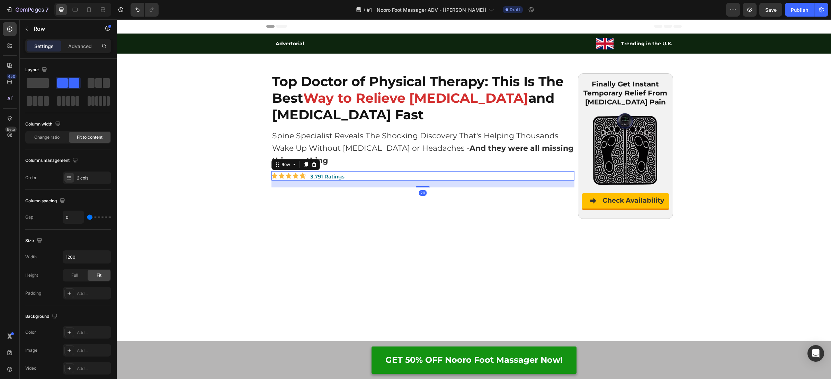
click at [357, 177] on div "Image 3,791 Ratings Text Block Row 20" at bounding box center [422, 175] width 303 height 9
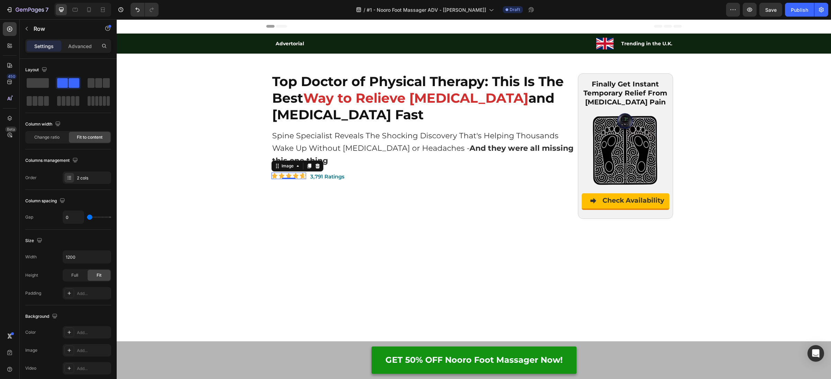
click at [285, 173] on img at bounding box center [288, 176] width 35 height 7
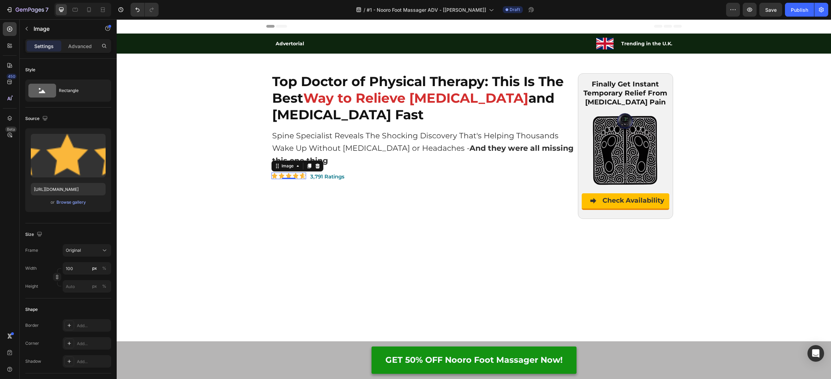
click at [285, 173] on img at bounding box center [288, 176] width 35 height 7
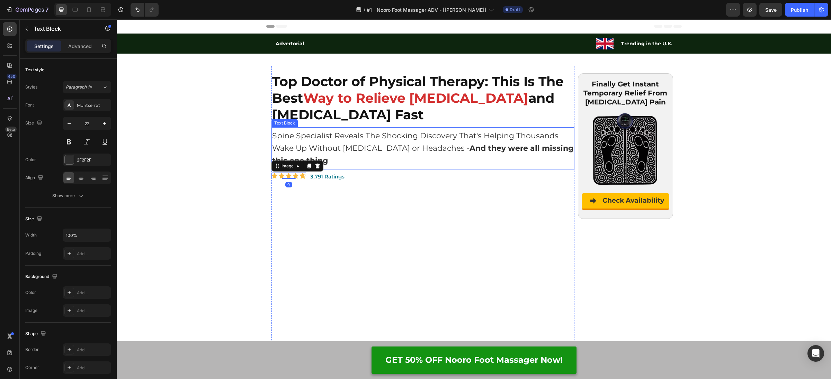
click at [355, 162] on p "Spine Specialist Reveals The Shocking Discovery That's Helping Thousands Wake U…" at bounding box center [422, 148] width 301 height 37
click at [317, 119] on icon at bounding box center [318, 120] width 4 height 5
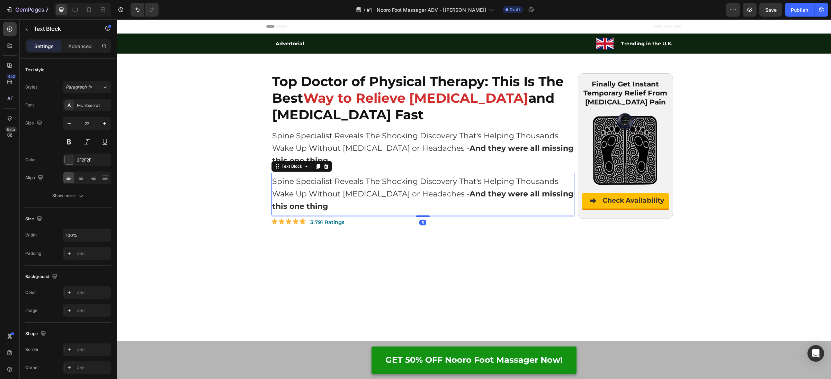
click at [319, 179] on p "Spine Specialist Reveals The Shocking Discovery That's Helping Thousands Wake U…" at bounding box center [422, 193] width 301 height 37
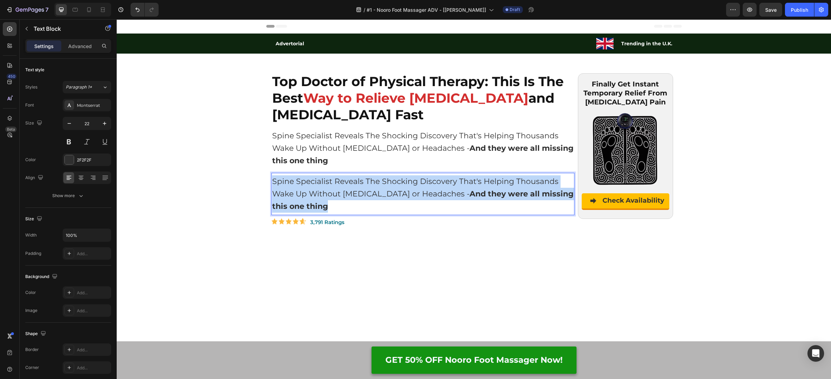
click at [319, 179] on p "Spine Specialist Reveals The Shocking Discovery That's Helping Thousands Wake U…" at bounding box center [422, 193] width 301 height 37
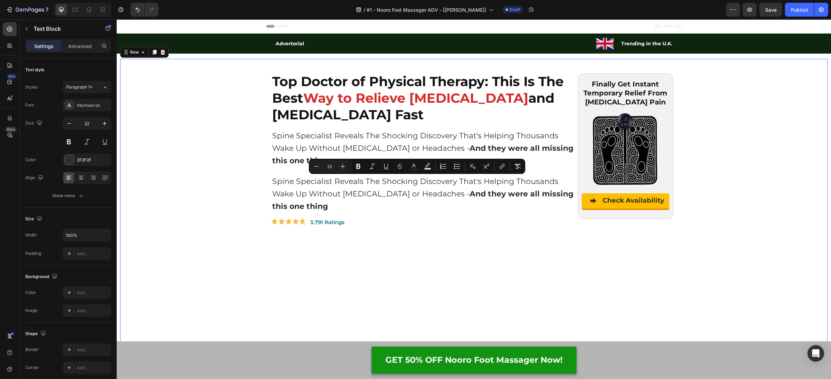
drag, startPoint x: 256, startPoint y: 187, endPoint x: 301, endPoint y: 193, distance: 45.5
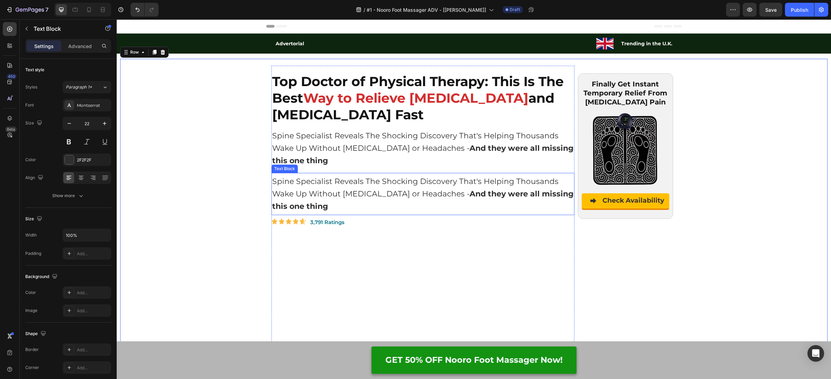
click at [322, 194] on p "Spine Specialist Reveals The Shocking Discovery That's Helping Thousands Wake U…" at bounding box center [422, 193] width 301 height 37
click at [326, 165] on icon at bounding box center [326, 166] width 4 height 5
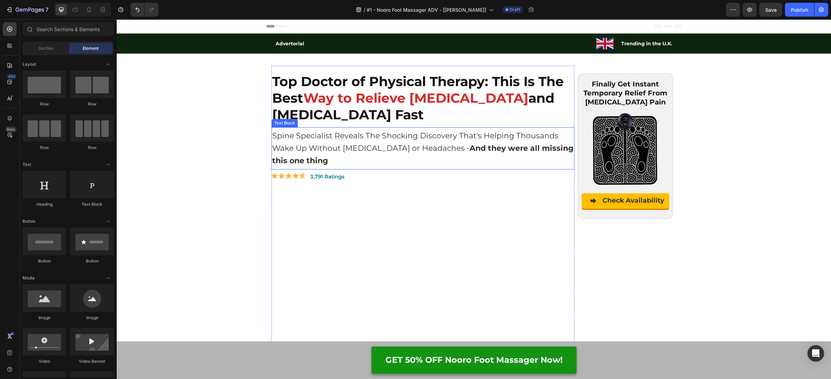
scroll to position [199, 0]
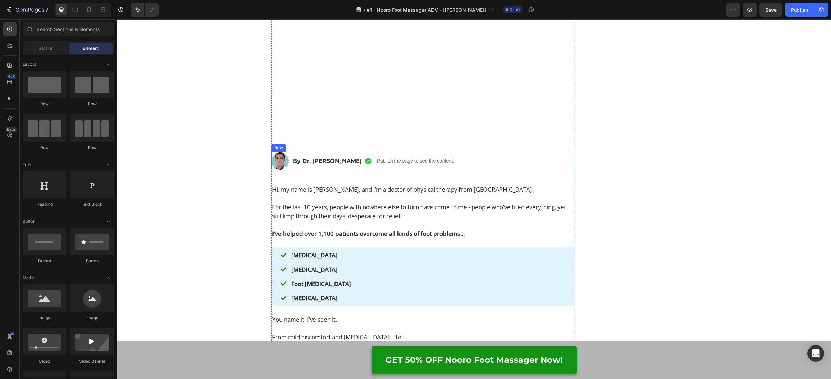
click at [289, 170] on div "By Dr. [PERSON_NAME] Text Block Image Row Publish the page to see the content. …" at bounding box center [432, 161] width 286 height 18
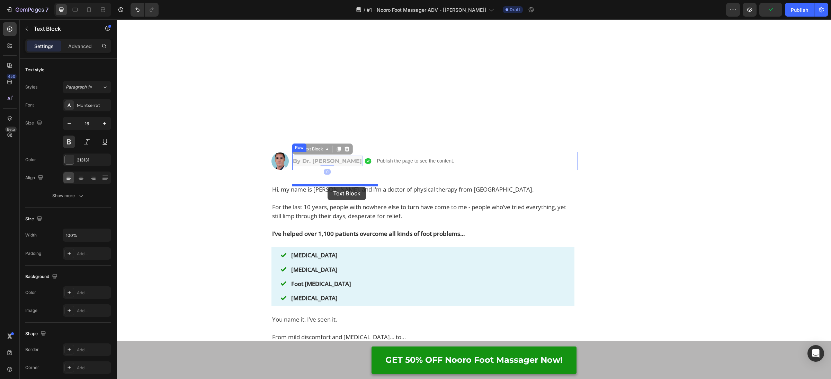
drag, startPoint x: 293, startPoint y: 185, endPoint x: 327, endPoint y: 187, distance: 34.0
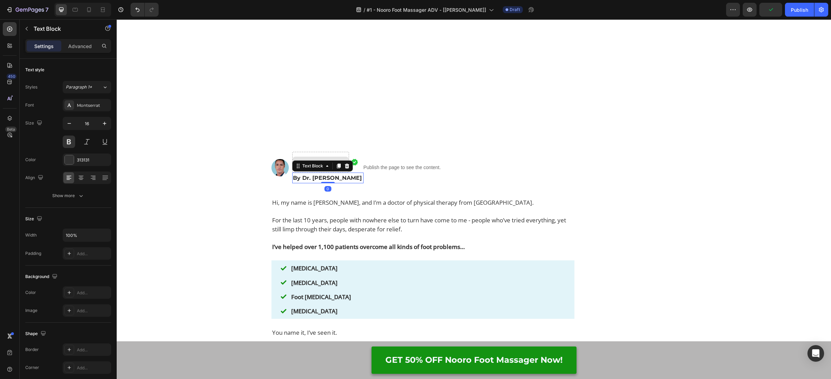
scroll to position [201, 0]
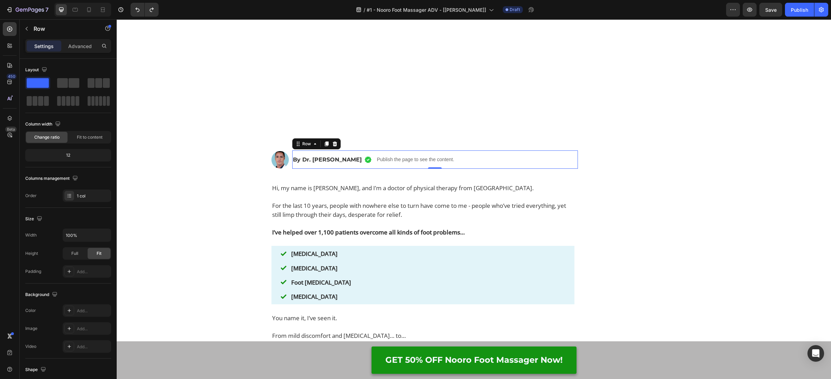
click at [525, 169] on div "By Dr. [PERSON_NAME] Text Block Image Row Publish the page to see the content. …" at bounding box center [435, 160] width 286 height 18
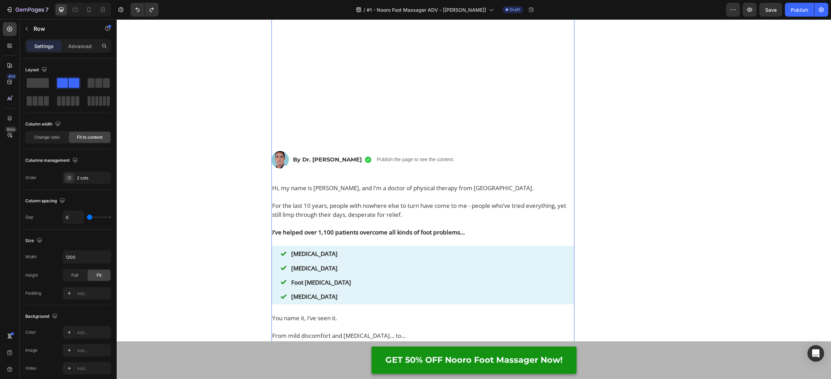
click at [289, 169] on div "By Dr. [PERSON_NAME] Text Block Image Row Publish the page to see the content. …" at bounding box center [432, 160] width 286 height 18
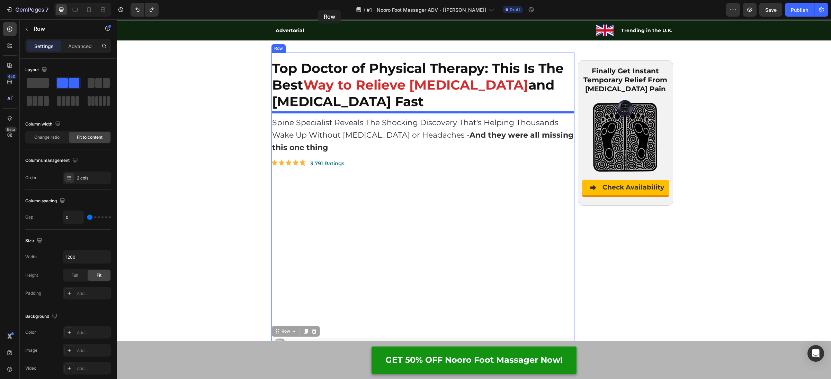
scroll to position [0, 0]
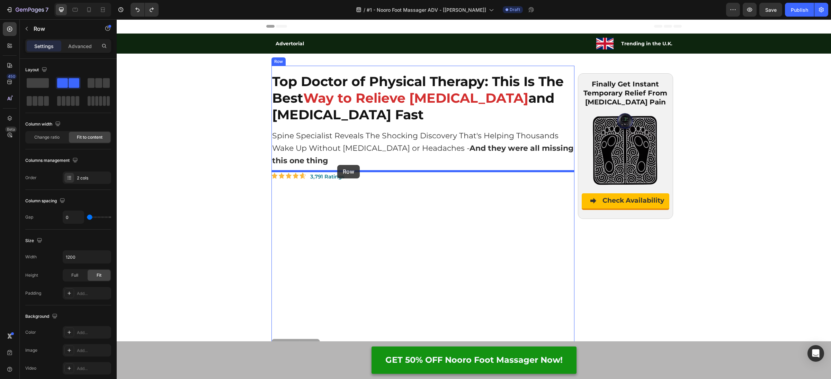
drag, startPoint x: 289, startPoint y: 184, endPoint x: 337, endPoint y: 165, distance: 51.6
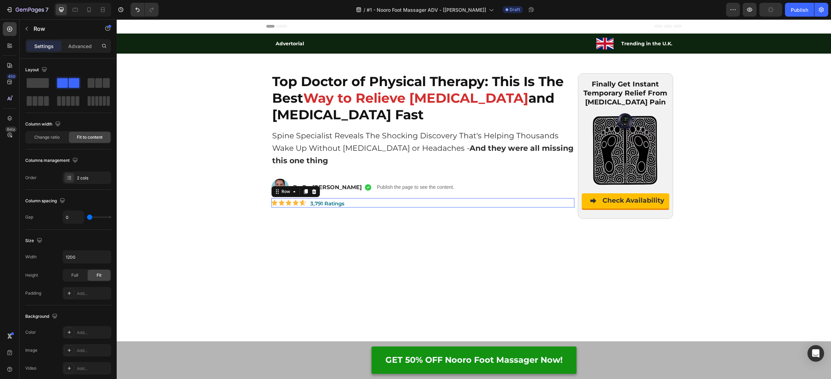
click at [367, 204] on div "Image 3,791 Ratings Text Block Row 0" at bounding box center [422, 202] width 303 height 9
click at [317, 193] on div at bounding box center [314, 192] width 8 height 8
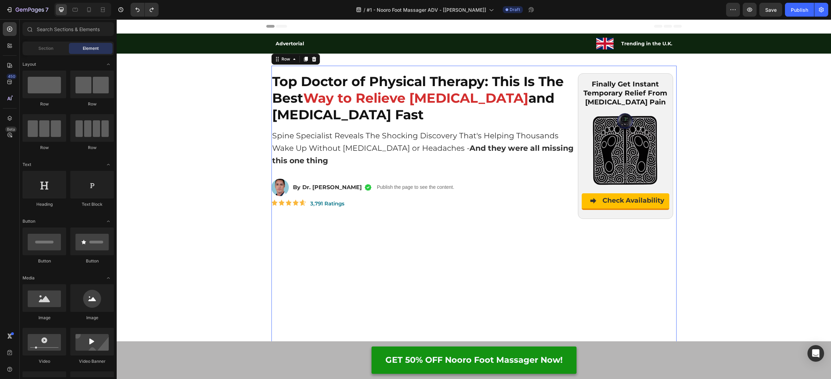
drag, startPoint x: 620, startPoint y: 268, endPoint x: 585, endPoint y: 250, distance: 39.8
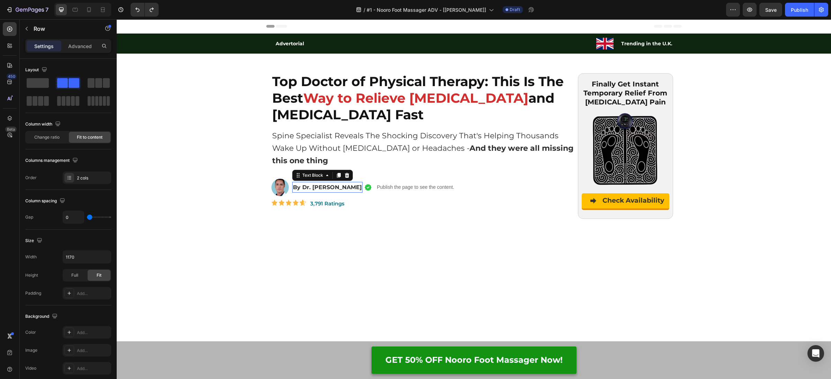
click at [345, 192] on div "By Dr. [PERSON_NAME]" at bounding box center [327, 187] width 70 height 11
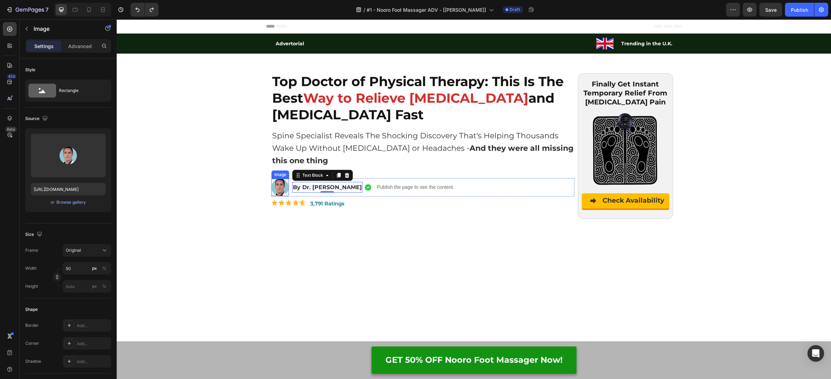
click at [279, 187] on img at bounding box center [279, 187] width 17 height 17
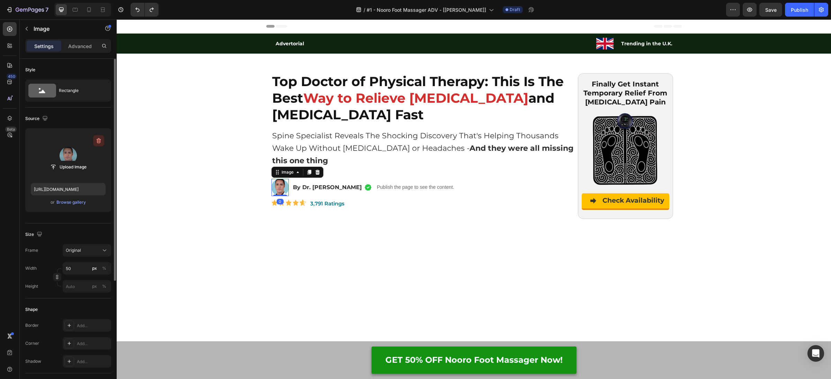
click at [101, 142] on icon "button" at bounding box center [98, 140] width 7 height 7
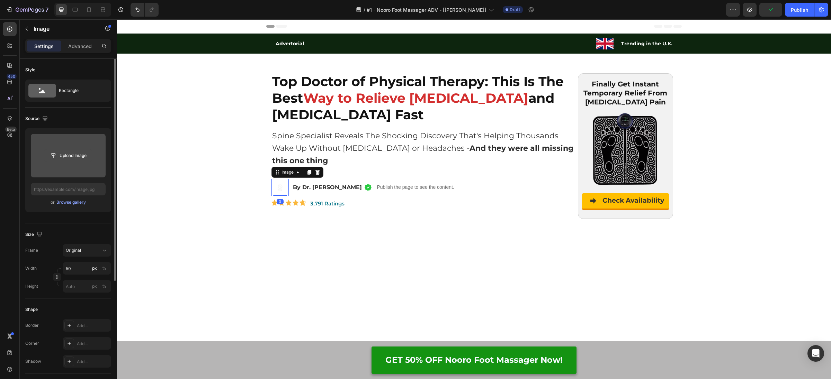
click at [71, 156] on input "file" at bounding box center [68, 156] width 48 height 12
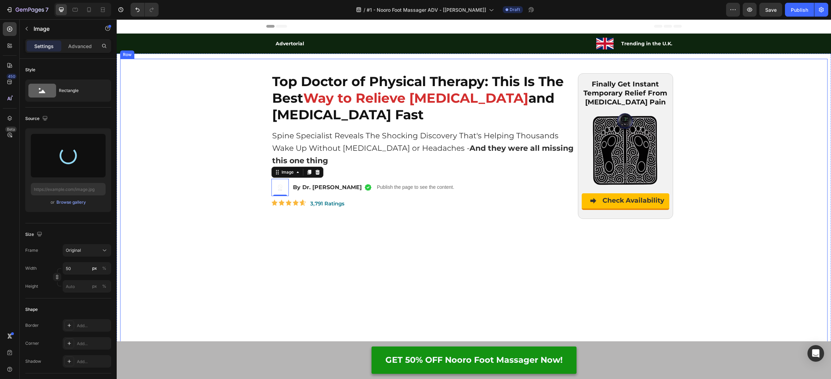
type input "[URL][DOMAIN_NAME]"
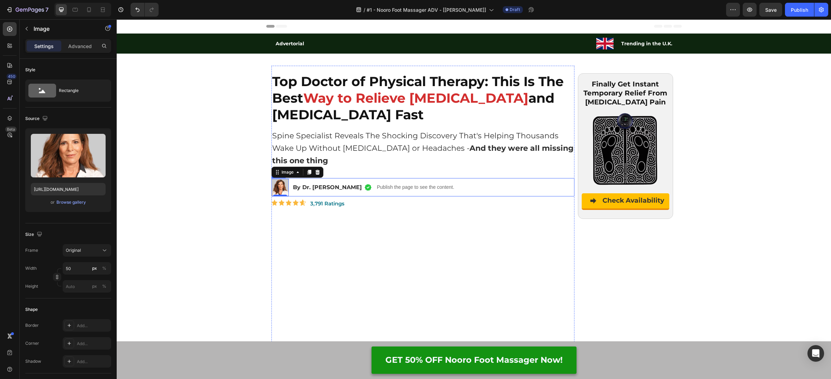
click at [307, 191] on p "By Dr. [PERSON_NAME]" at bounding box center [327, 187] width 69 height 9
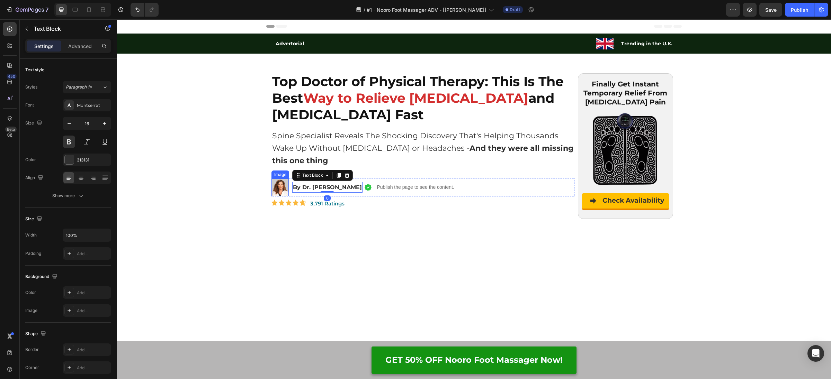
click at [282, 192] on img at bounding box center [279, 187] width 17 height 17
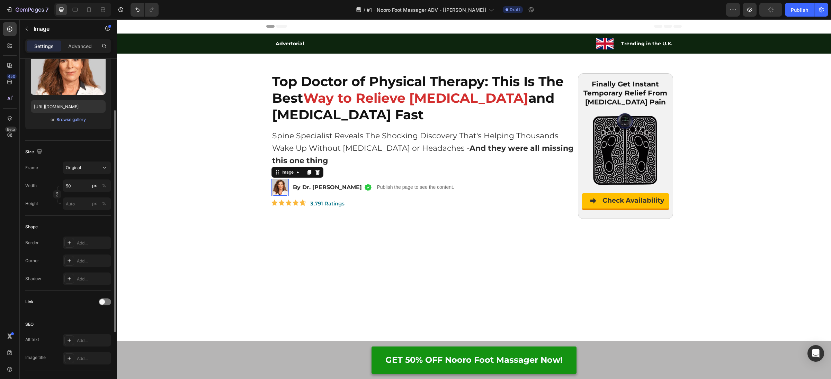
scroll to position [81, 0]
click at [86, 258] on div "Add..." at bounding box center [87, 262] width 48 height 12
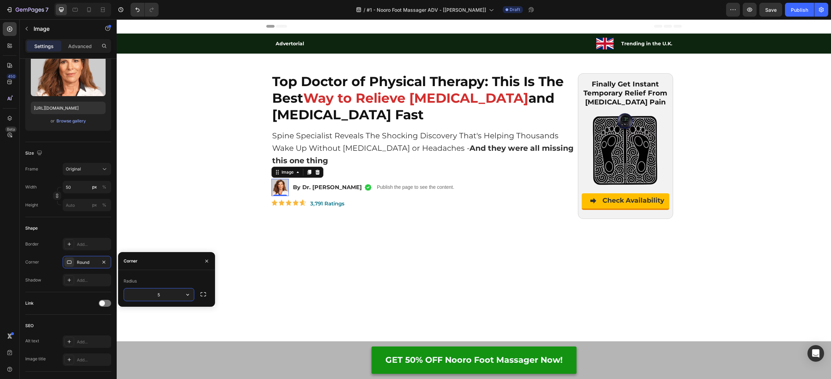
type input "50"
click at [60, 292] on div "Link" at bounding box center [68, 303] width 86 height 22
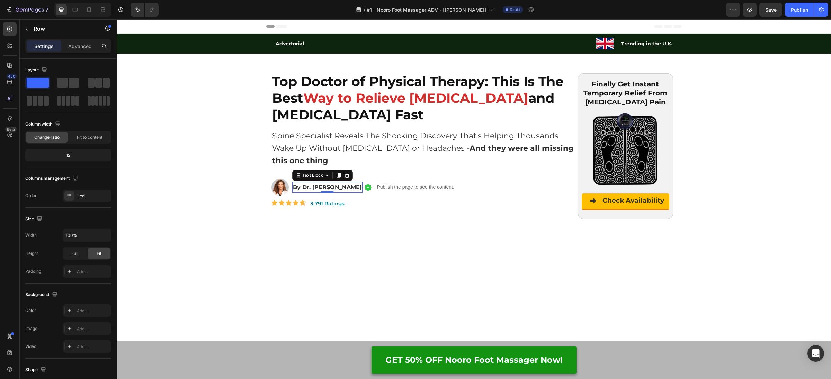
click at [340, 187] on p "By Dr. [PERSON_NAME]" at bounding box center [327, 187] width 69 height 9
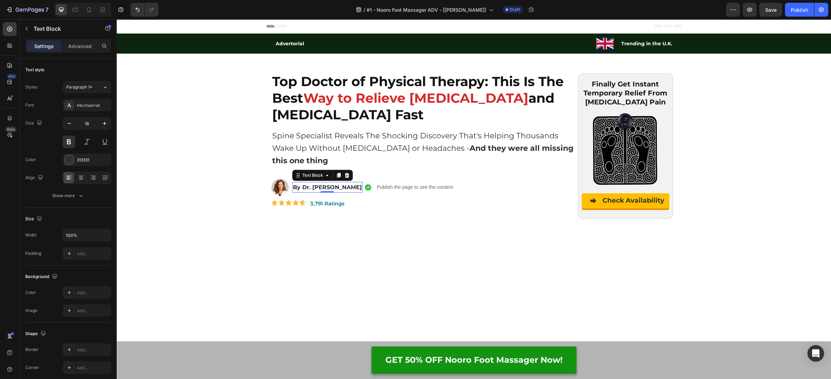
click at [340, 187] on p "By Dr. [PERSON_NAME]" at bounding box center [327, 187] width 69 height 9
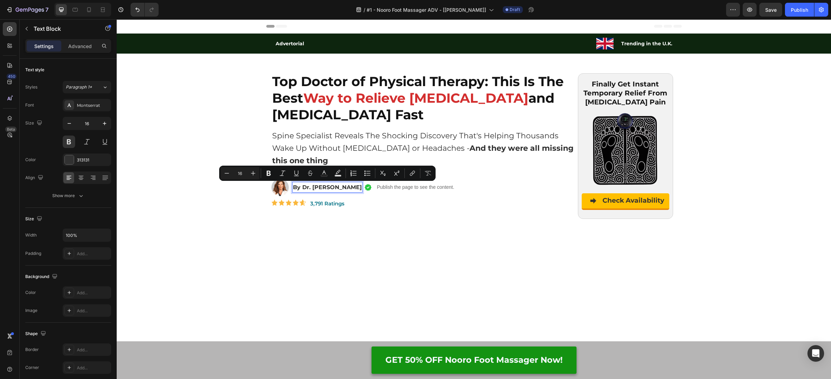
click at [342, 187] on p "By Dr. [PERSON_NAME]" at bounding box center [327, 187] width 69 height 9
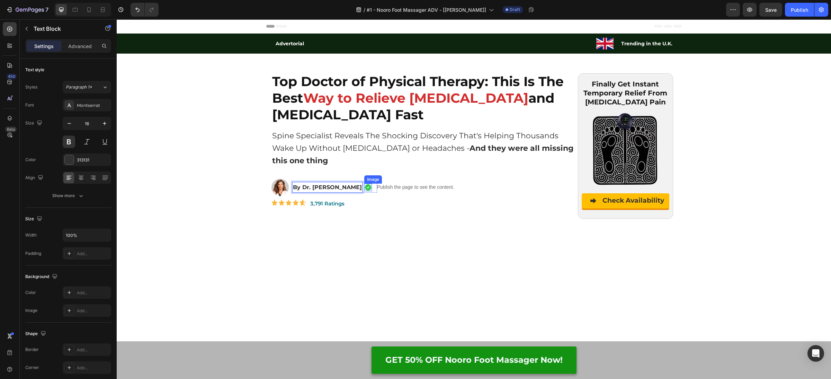
click at [369, 188] on img at bounding box center [368, 188] width 8 height 8
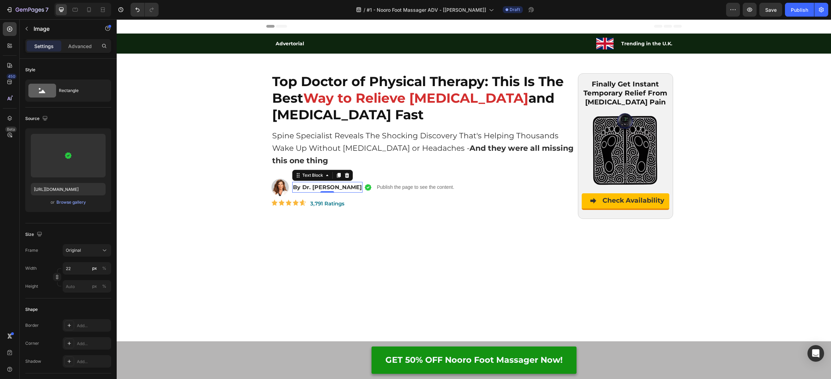
click at [341, 189] on p "By Dr. [PERSON_NAME]" at bounding box center [327, 187] width 69 height 9
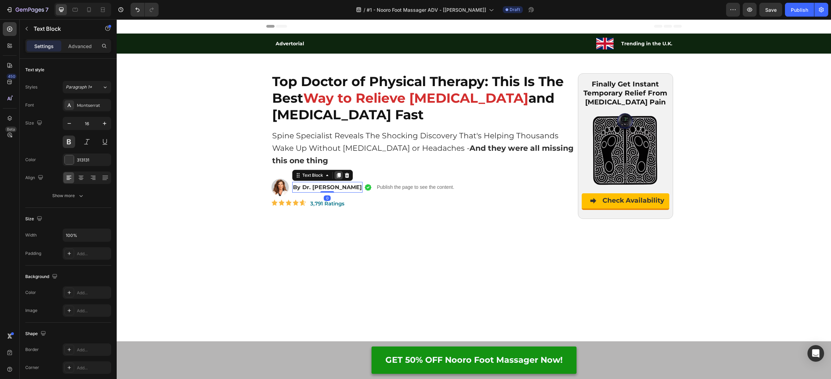
click at [339, 175] on icon at bounding box center [338, 175] width 4 height 5
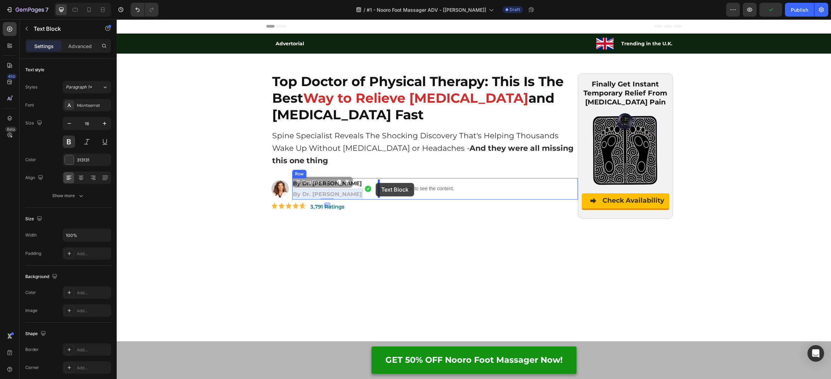
drag, startPoint x: 345, startPoint y: 195, endPoint x: 377, endPoint y: 185, distance: 33.2
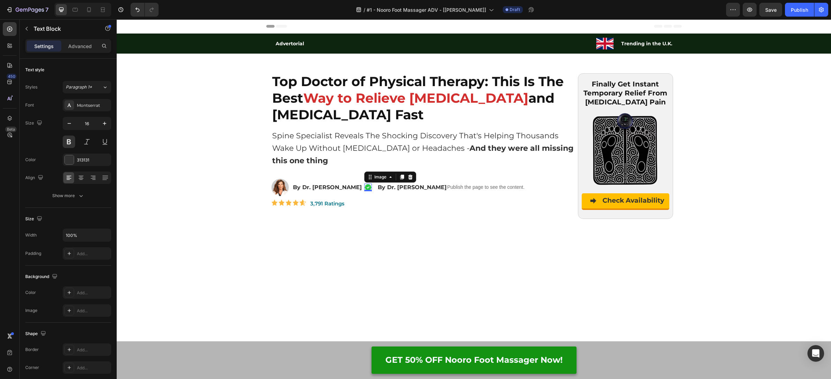
click at [369, 186] on img at bounding box center [368, 188] width 8 height 8
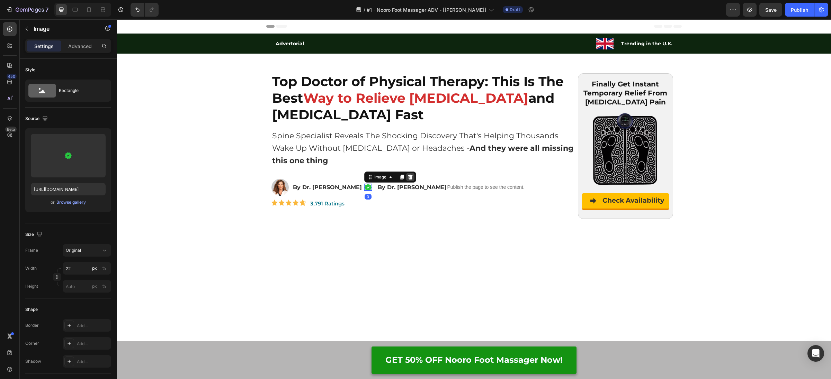
click at [408, 179] on icon at bounding box center [410, 177] width 6 height 6
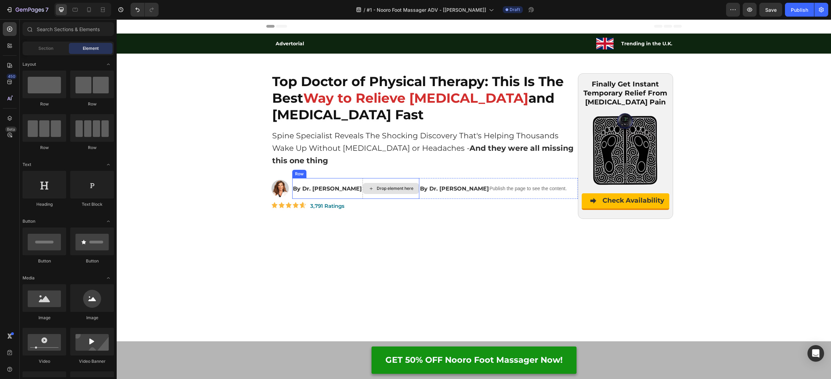
click at [398, 183] on div "Drop element here" at bounding box center [391, 188] width 56 height 11
click at [441, 187] on p "By Dr. [PERSON_NAME]" at bounding box center [454, 188] width 69 height 9
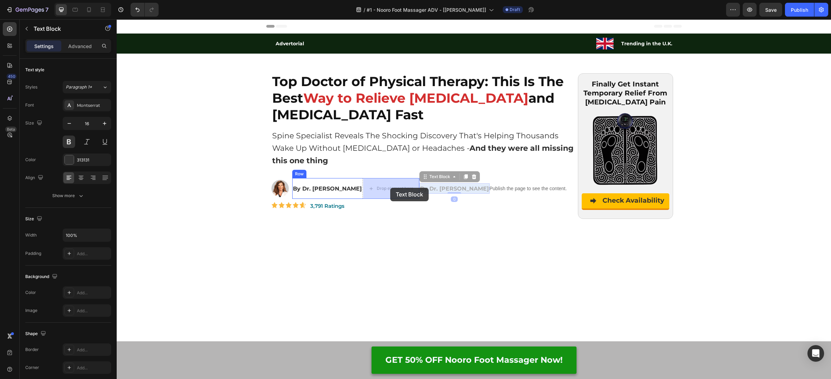
drag, startPoint x: 399, startPoint y: 188, endPoint x: 390, endPoint y: 188, distance: 8.3
click at [436, 188] on div "Drop element here" at bounding box center [461, 188] width 56 height 11
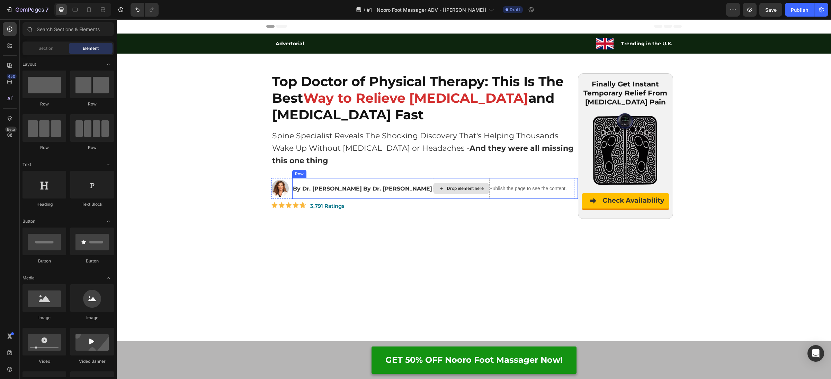
click at [445, 181] on div "Drop element here" at bounding box center [461, 188] width 57 height 21
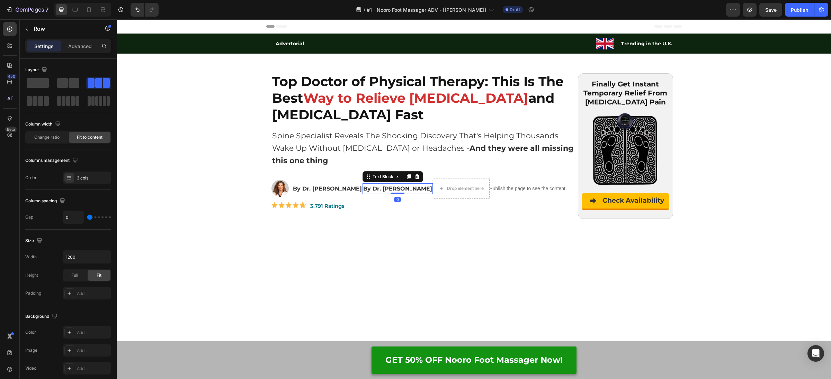
click at [400, 189] on p "By Dr. [PERSON_NAME]" at bounding box center [397, 188] width 69 height 9
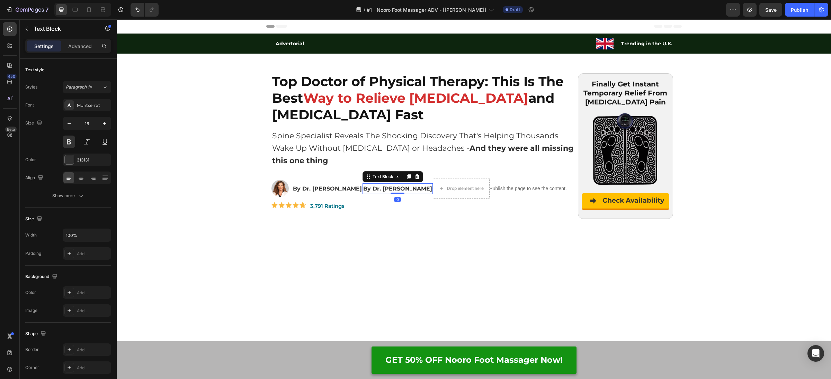
click at [399, 189] on p "By Dr. [PERSON_NAME]" at bounding box center [397, 188] width 69 height 9
click at [427, 195] on div "Drop element here" at bounding box center [438, 188] width 57 height 21
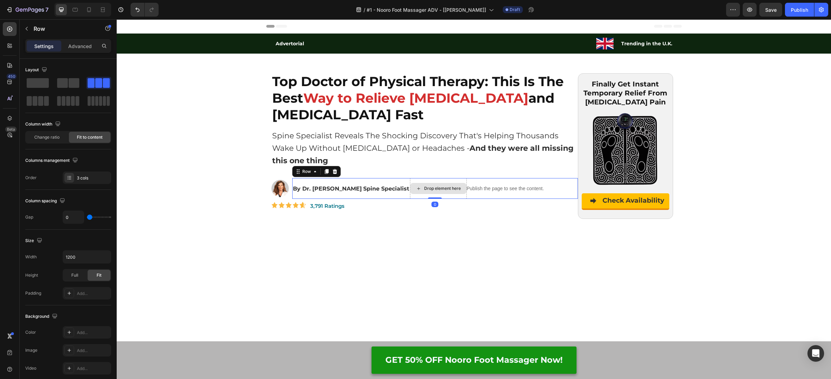
click at [456, 196] on div "Drop element here" at bounding box center [438, 188] width 57 height 21
click at [457, 180] on div "Drop element here" at bounding box center [438, 188] width 57 height 21
click at [138, 8] on icon "Undo/Redo" at bounding box center [137, 9] width 7 height 7
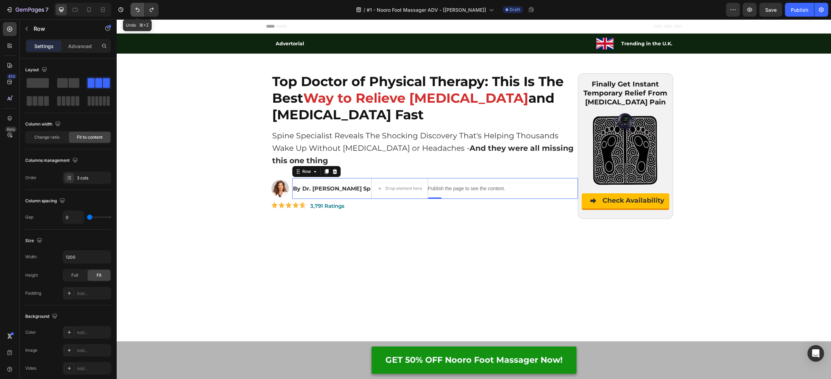
click at [138, 8] on icon "Undo/Redo" at bounding box center [137, 9] width 7 height 7
click at [136, 10] on icon "Undo/Redo" at bounding box center [137, 9] width 7 height 7
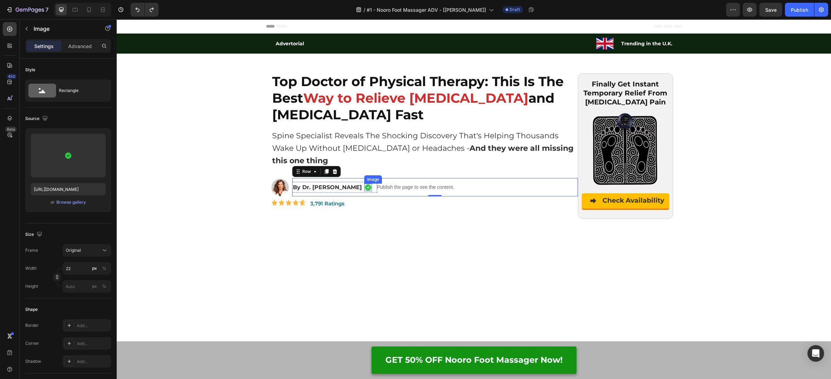
click at [365, 188] on img at bounding box center [368, 188] width 8 height 8
click at [352, 189] on p "By Dr. [PERSON_NAME]" at bounding box center [327, 187] width 69 height 9
click at [367, 189] on img at bounding box center [368, 188] width 8 height 8
click at [411, 178] on icon at bounding box center [410, 177] width 6 height 6
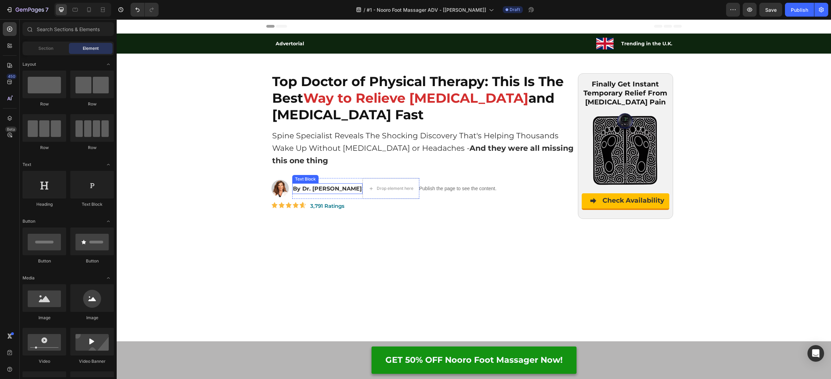
click at [339, 190] on p "By Dr. [PERSON_NAME]" at bounding box center [327, 188] width 69 height 9
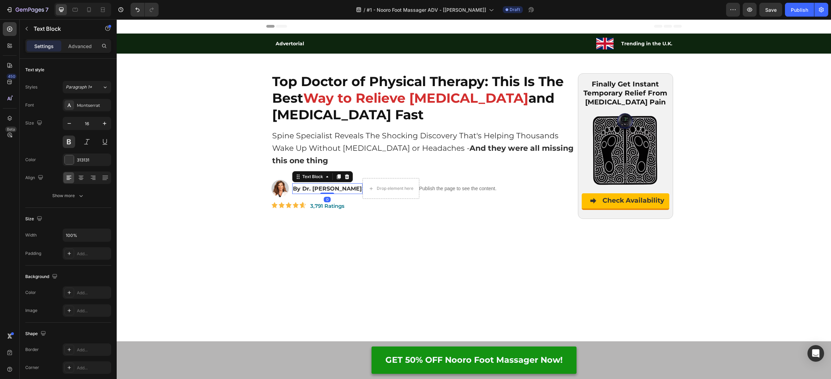
click at [337, 175] on icon at bounding box center [338, 176] width 4 height 5
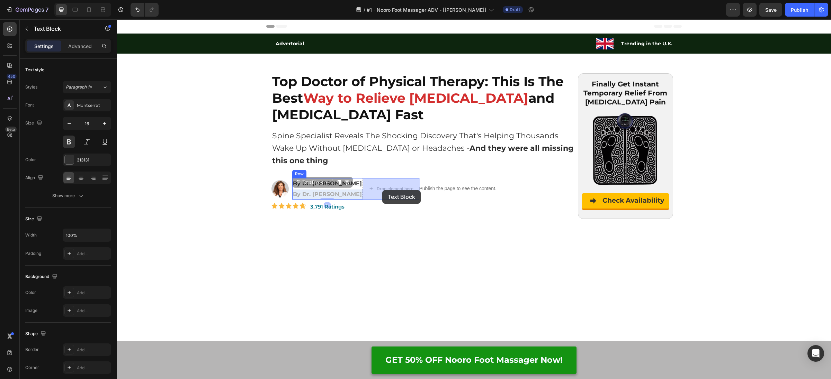
drag, startPoint x: 334, startPoint y: 196, endPoint x: 382, endPoint y: 190, distance: 48.1
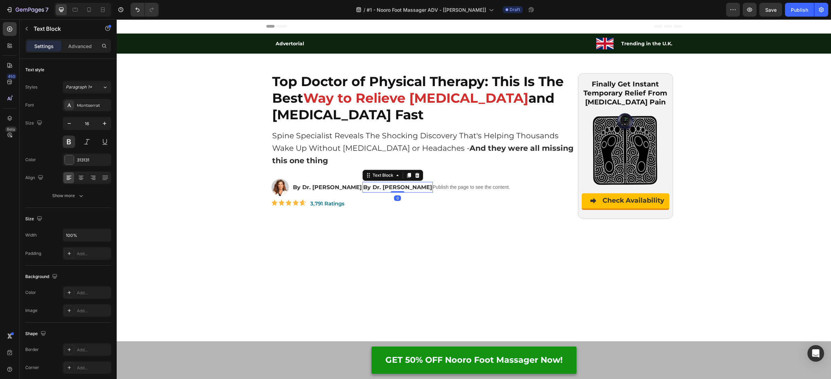
click at [384, 189] on p "By Dr. [PERSON_NAME]" at bounding box center [397, 187] width 69 height 9
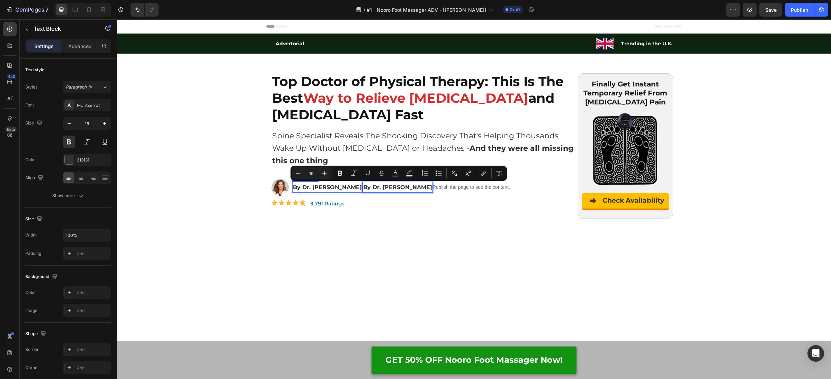
click at [353, 188] on p "By Dr. [PERSON_NAME]" at bounding box center [327, 187] width 69 height 9
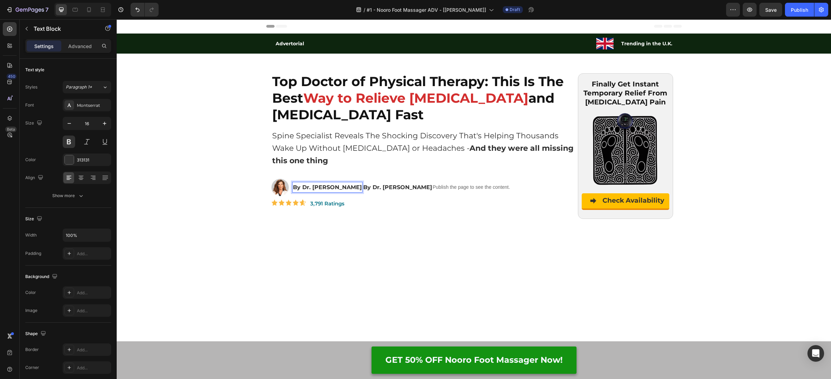
click at [346, 187] on p "By Dr. [PERSON_NAME]" at bounding box center [327, 187] width 69 height 9
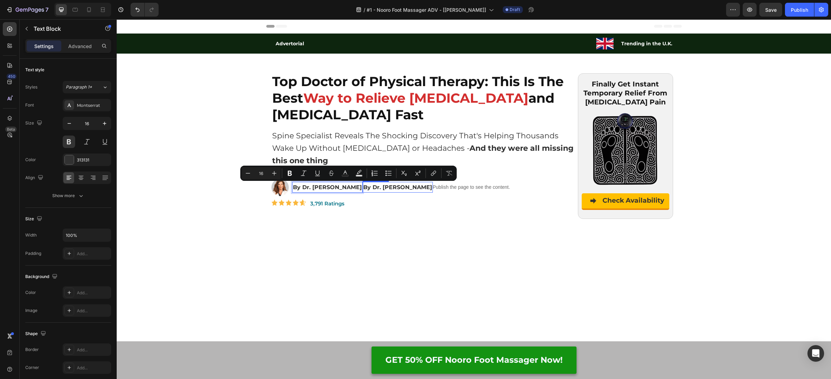
click at [381, 187] on p "By Dr. [PERSON_NAME]" at bounding box center [397, 187] width 69 height 9
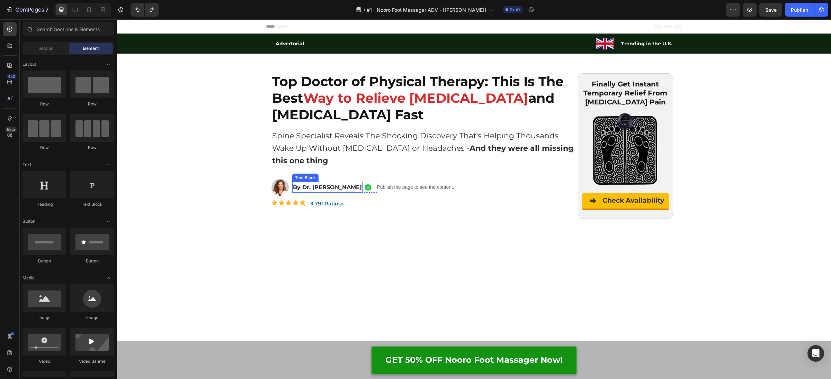
click at [355, 187] on p "By Dr. [PERSON_NAME]" at bounding box center [327, 187] width 69 height 9
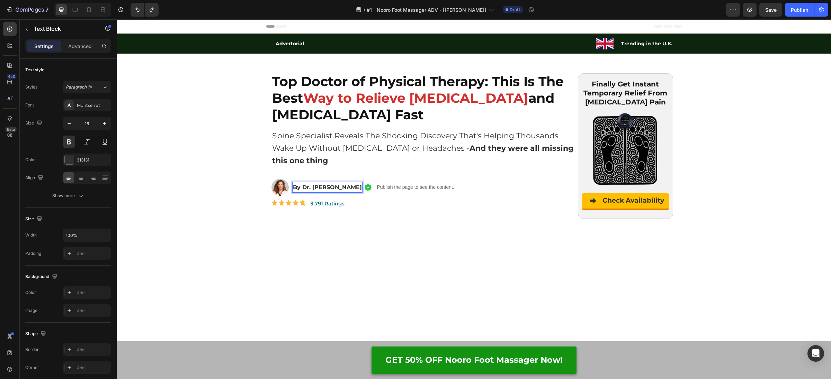
click at [342, 188] on p "By Dr. [PERSON_NAME]" at bounding box center [327, 187] width 69 height 9
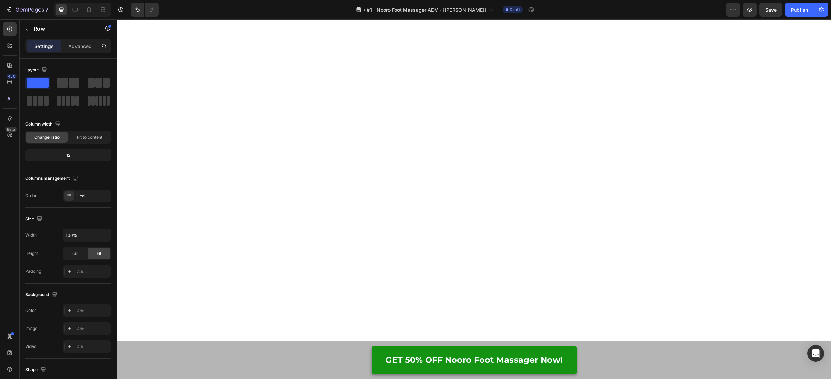
scroll to position [4532, 0]
